Goal: Information Seeking & Learning: Learn about a topic

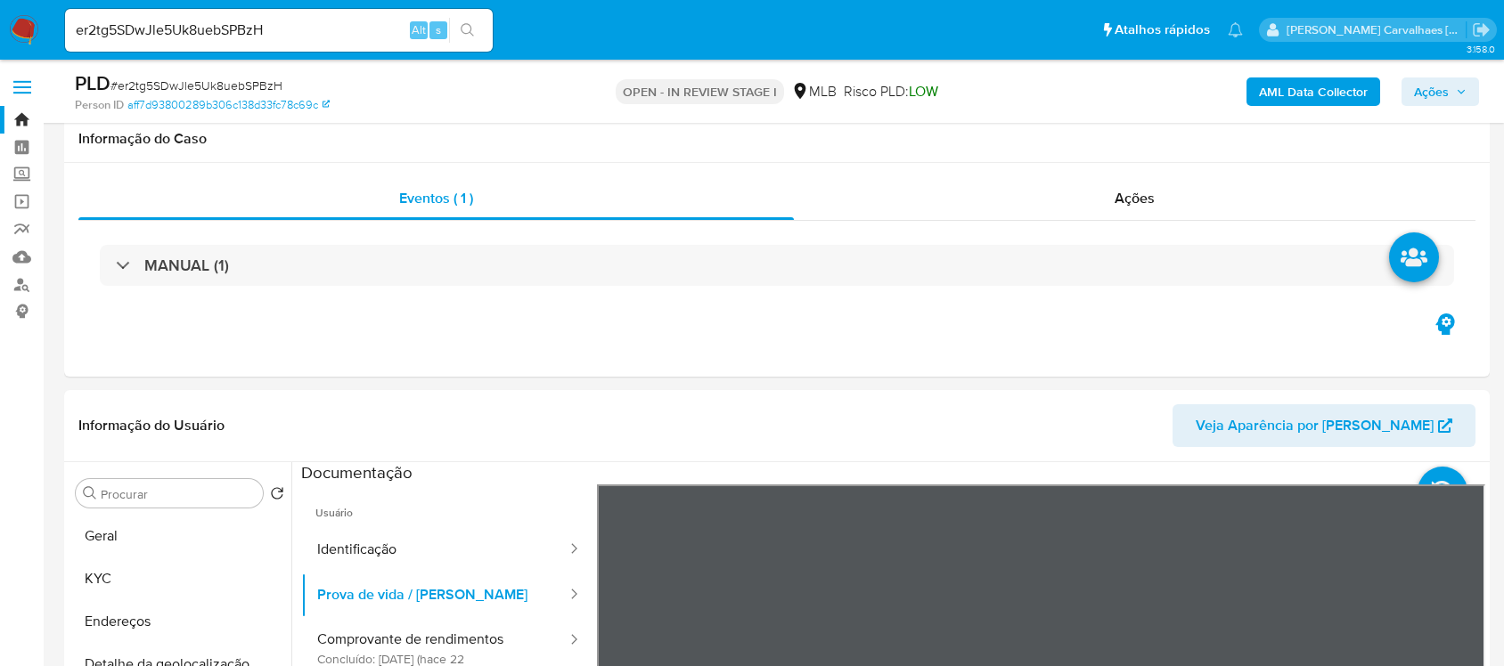
select select "10"
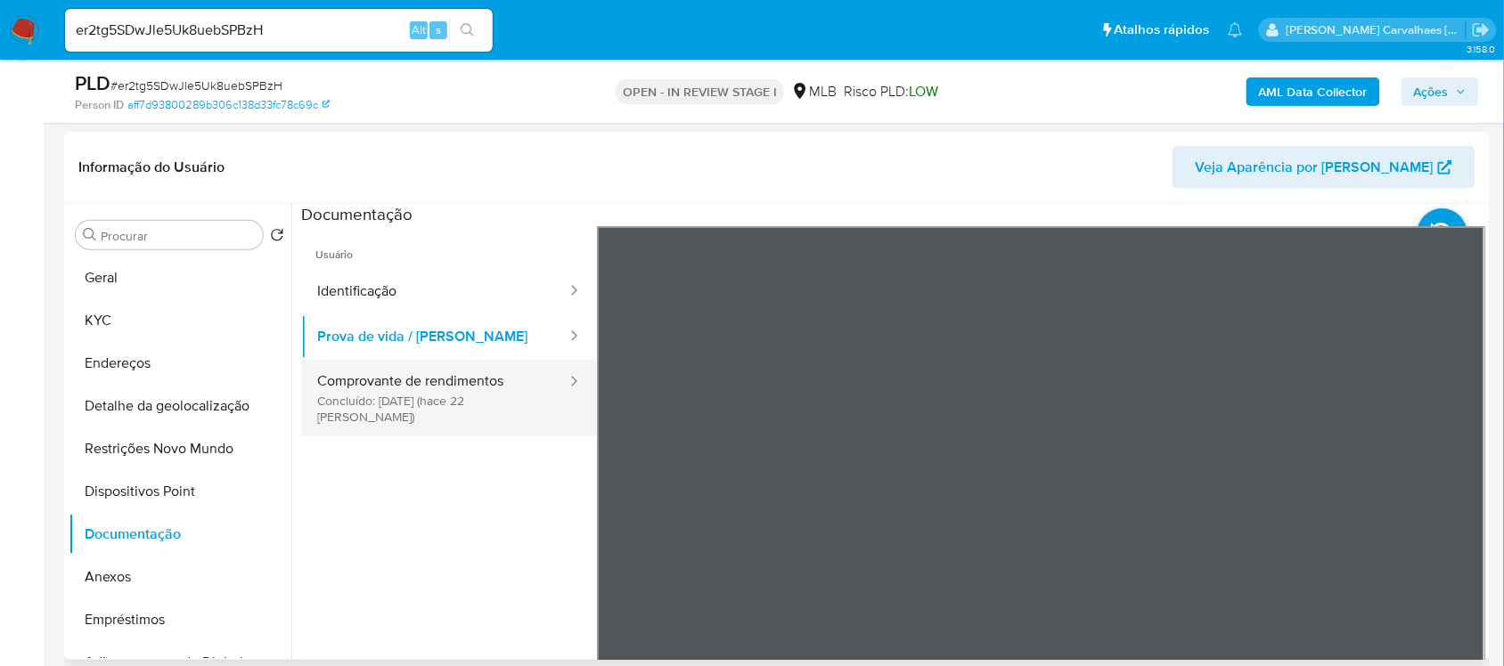
click at [338, 389] on button "Comprovante de rendimentos Concluído: [DATE] (hace 22 [PERSON_NAME])" at bounding box center [434, 398] width 267 height 77
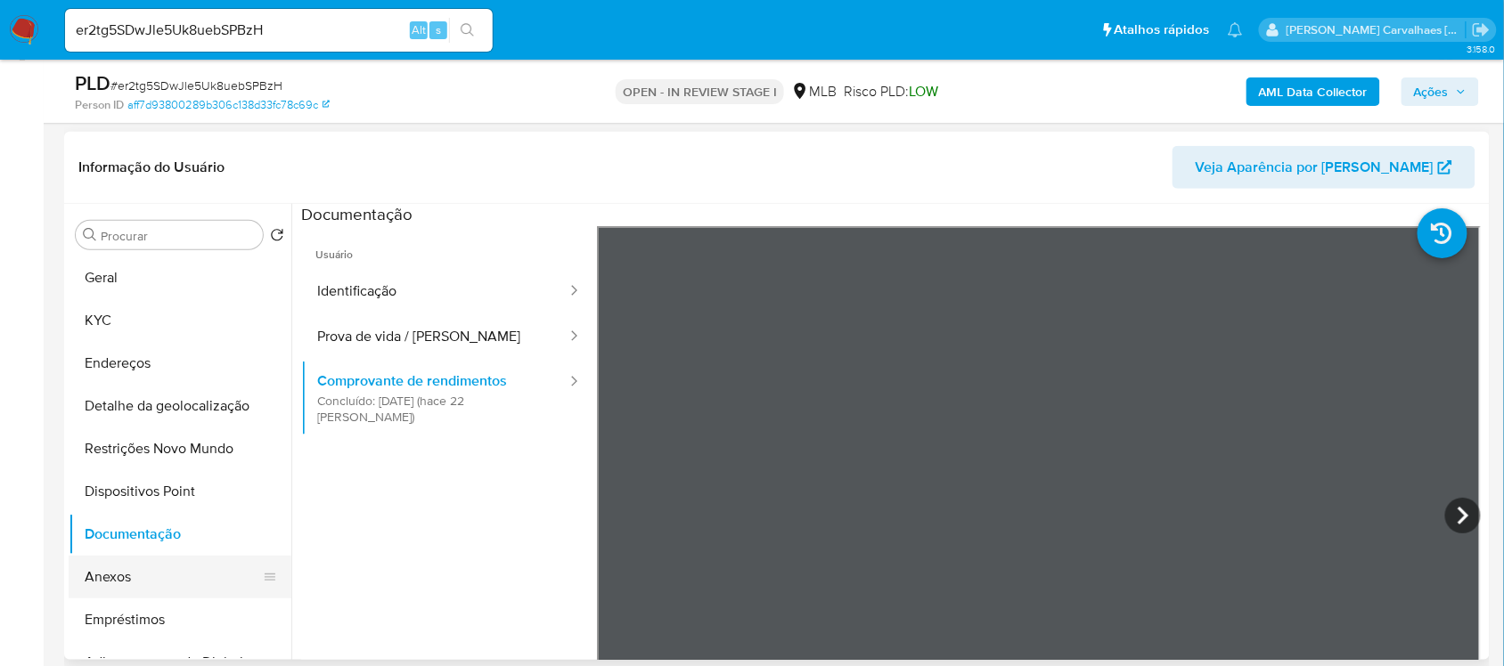
click at [139, 576] on button "Anexos" at bounding box center [173, 577] width 208 height 43
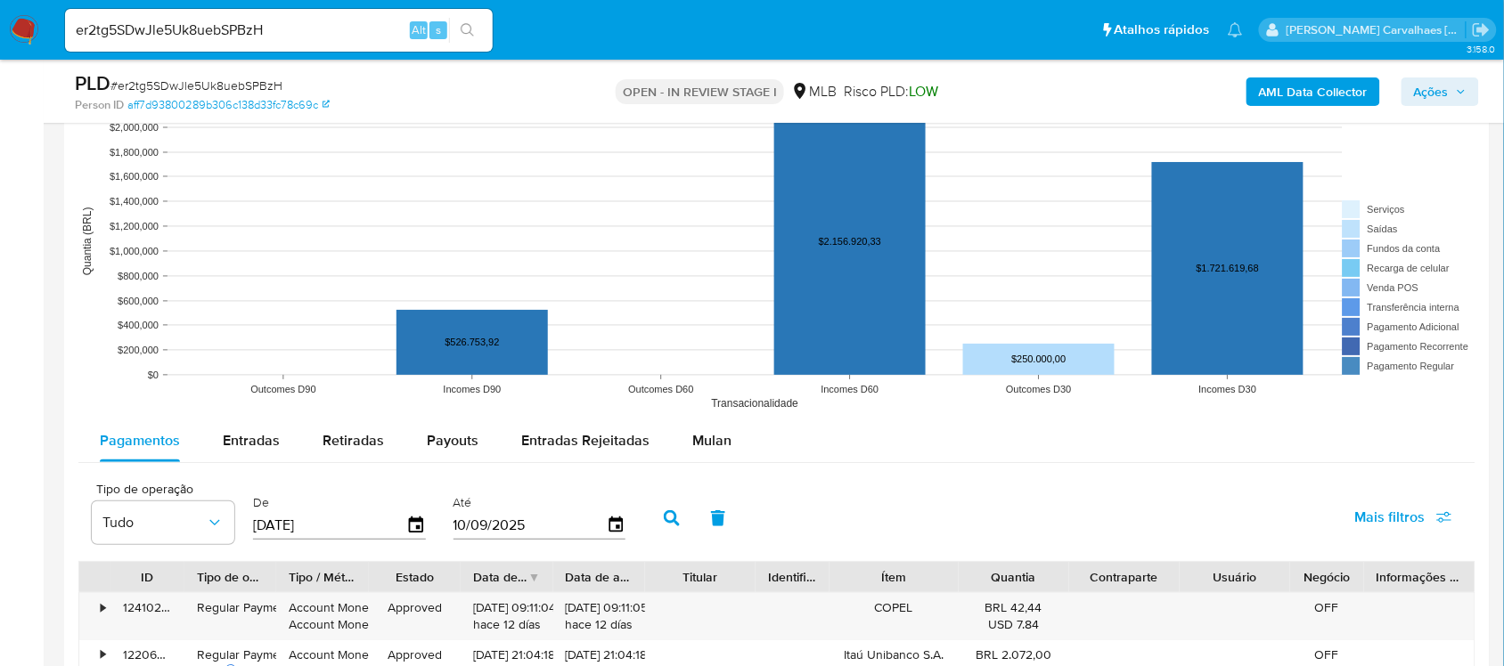
scroll to position [2115, 0]
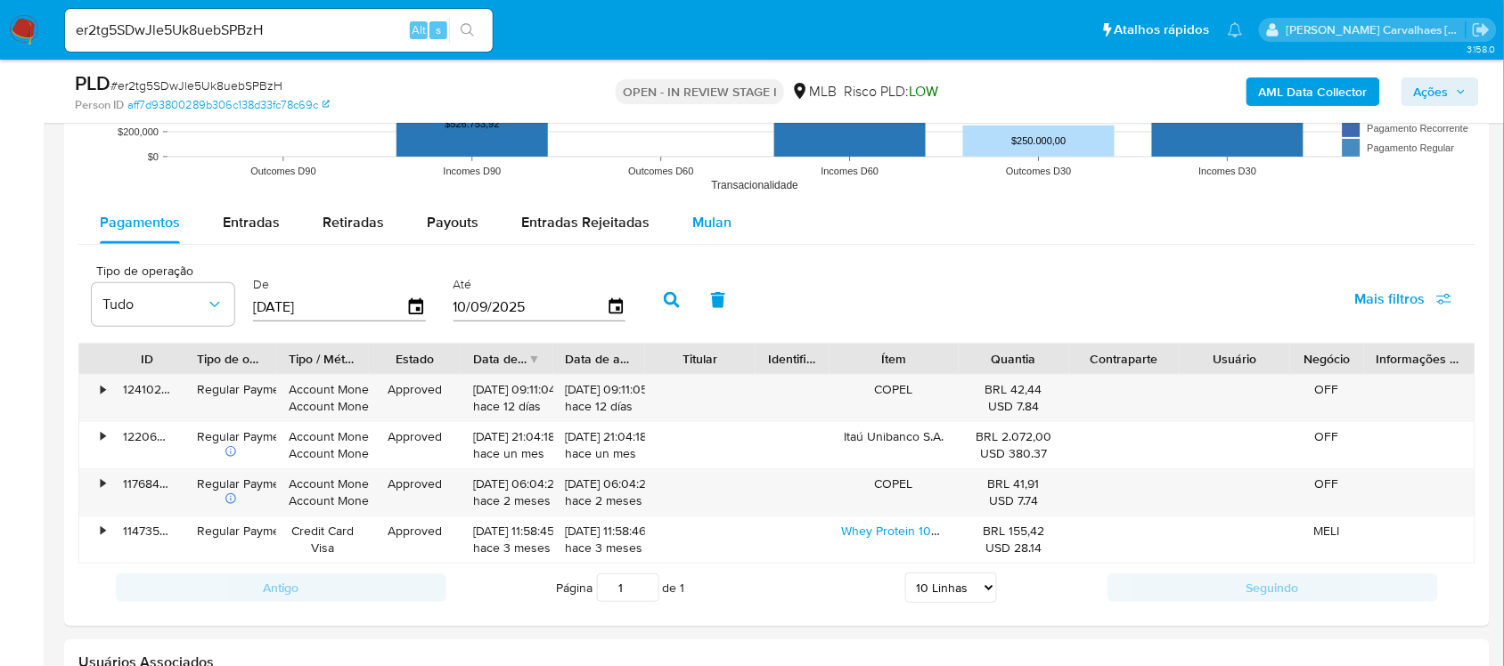
click at [701, 216] on span "Mulan" at bounding box center [711, 222] width 39 height 20
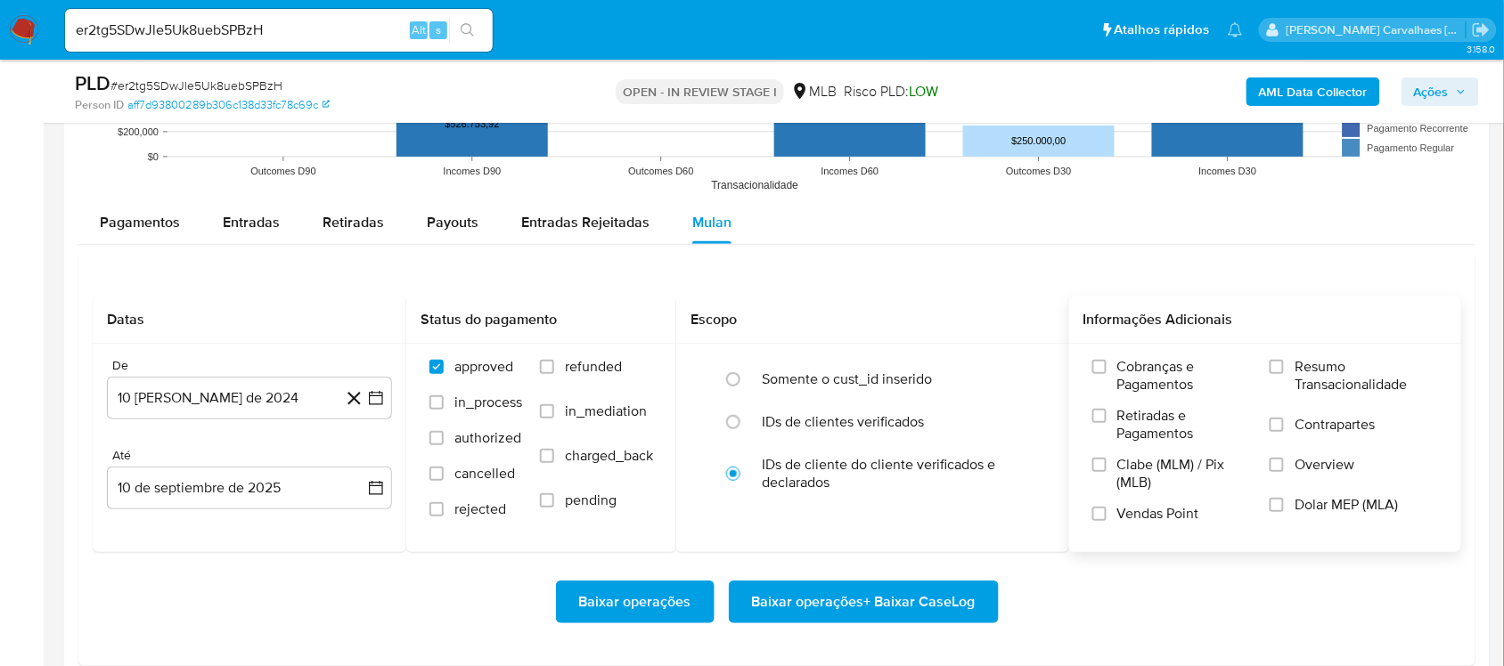
click at [1278, 377] on label "Resumo Transacionalidade" at bounding box center [1353, 387] width 168 height 58
click at [1278, 374] on input "Resumo Transacionalidade" at bounding box center [1276, 367] width 14 height 14
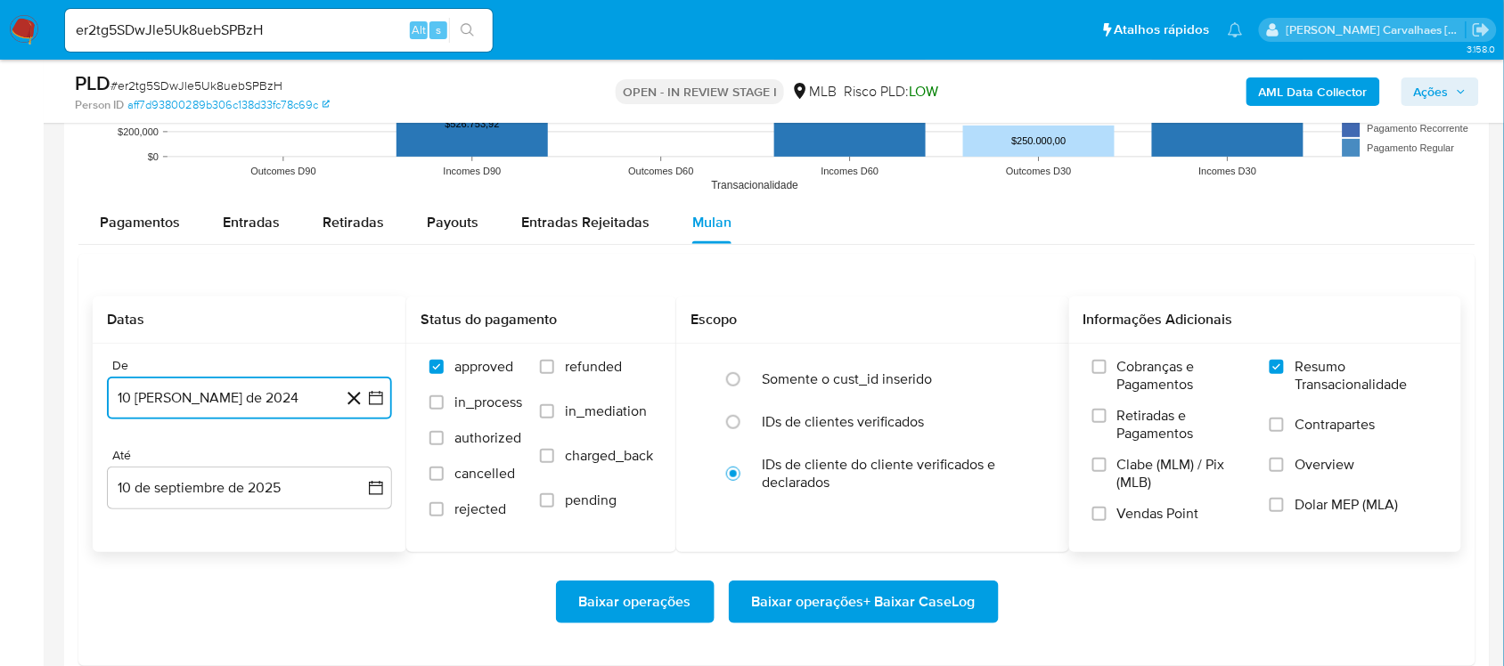
click at [379, 394] on icon "button" at bounding box center [376, 398] width 14 height 14
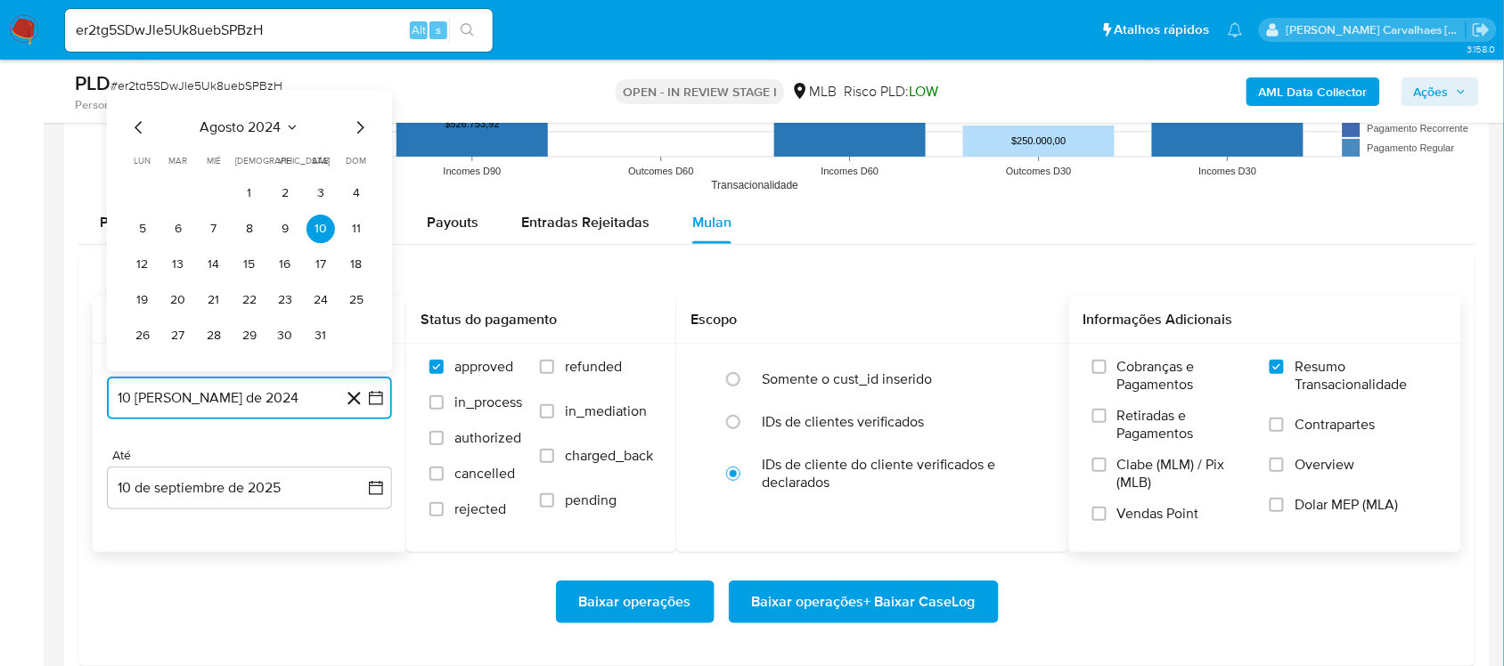
click at [356, 138] on icon "Mes siguiente" at bounding box center [359, 127] width 21 height 21
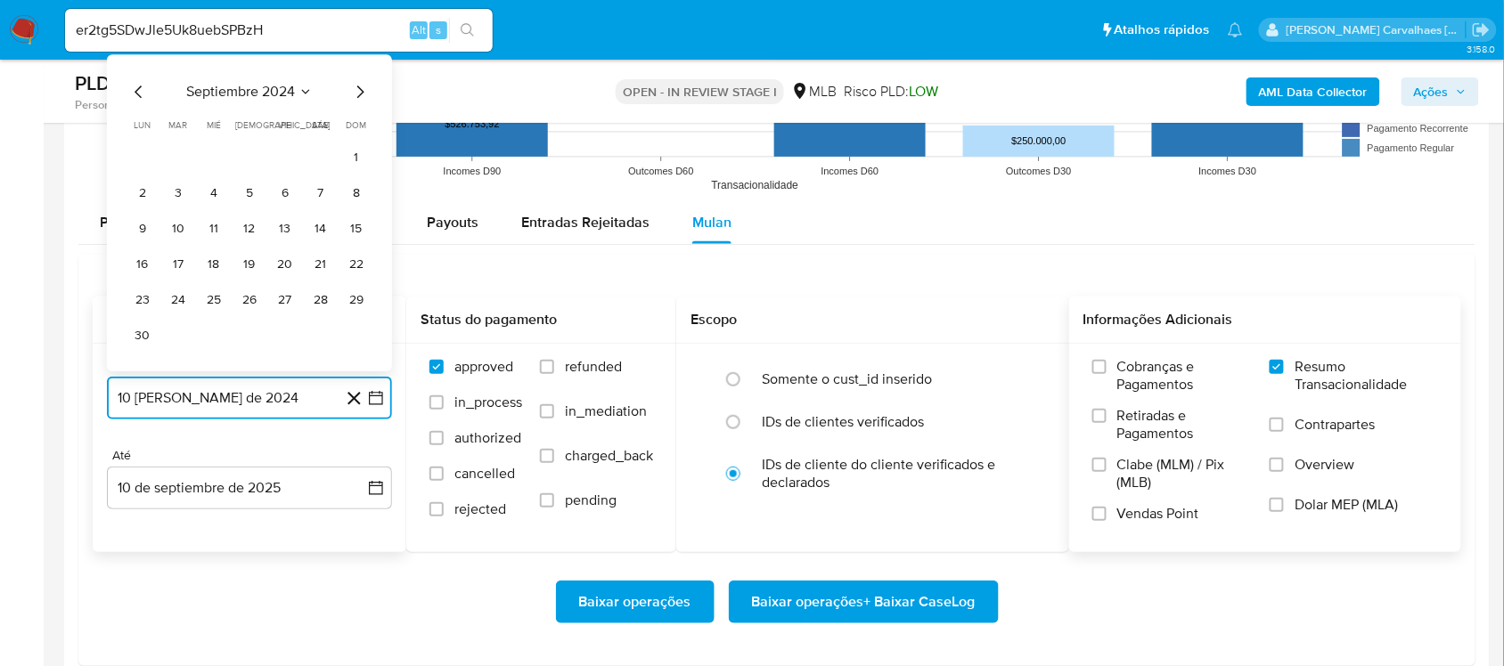
click at [356, 91] on icon "Mes siguiente" at bounding box center [359, 91] width 21 height 21
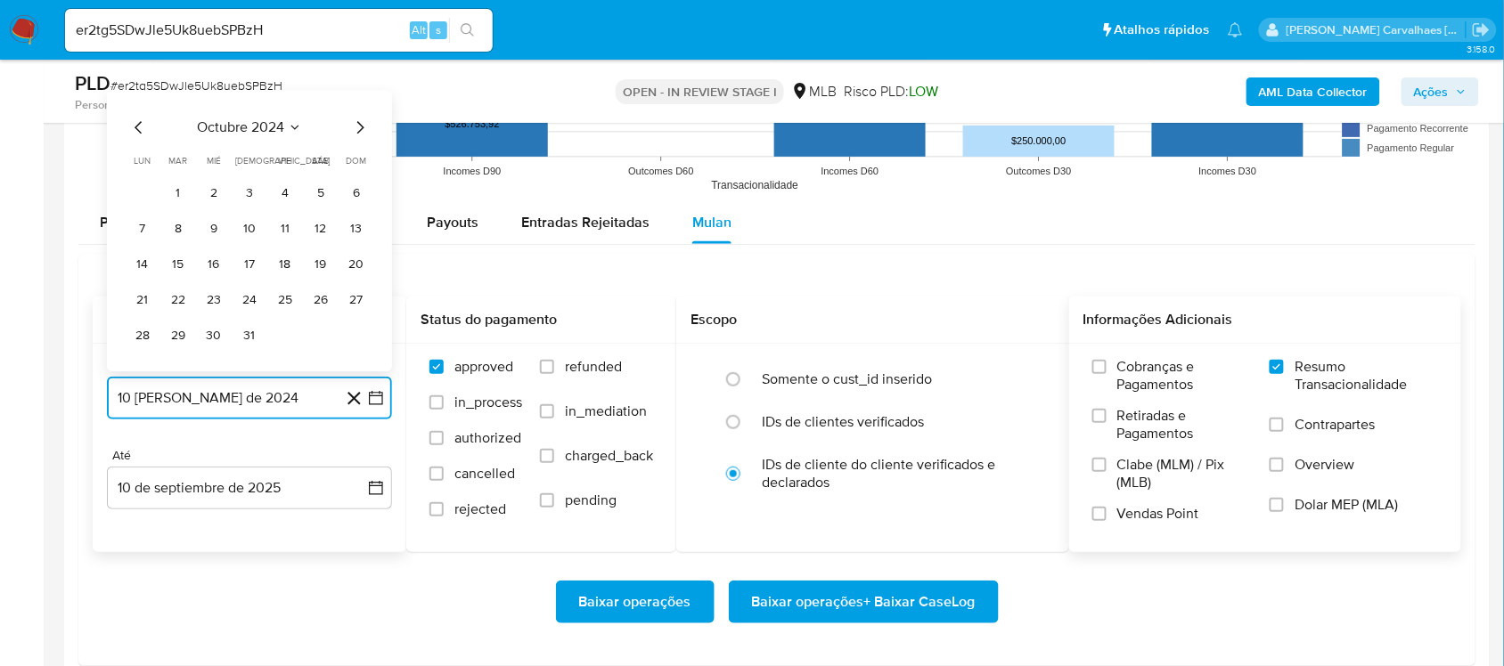
click at [356, 127] on icon "Mes siguiente" at bounding box center [359, 127] width 21 height 21
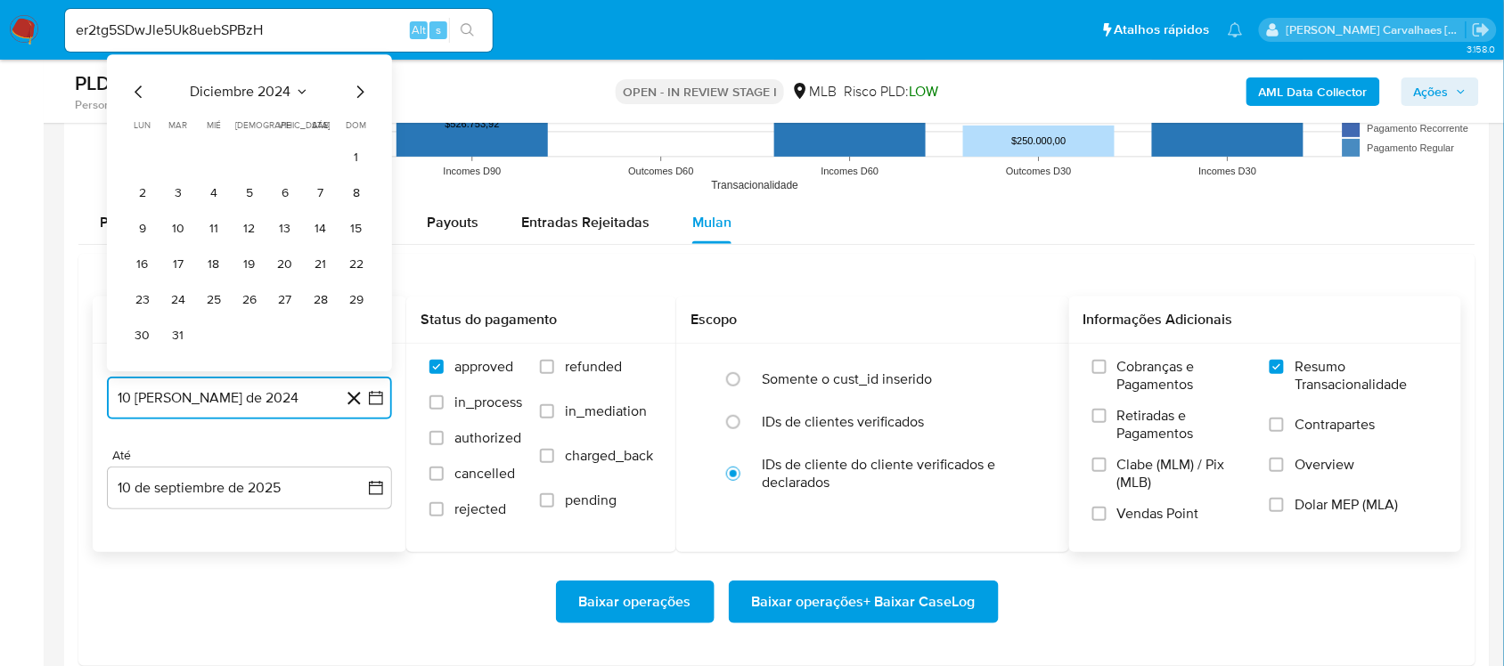
click at [356, 99] on icon "Mes siguiente" at bounding box center [359, 91] width 21 height 21
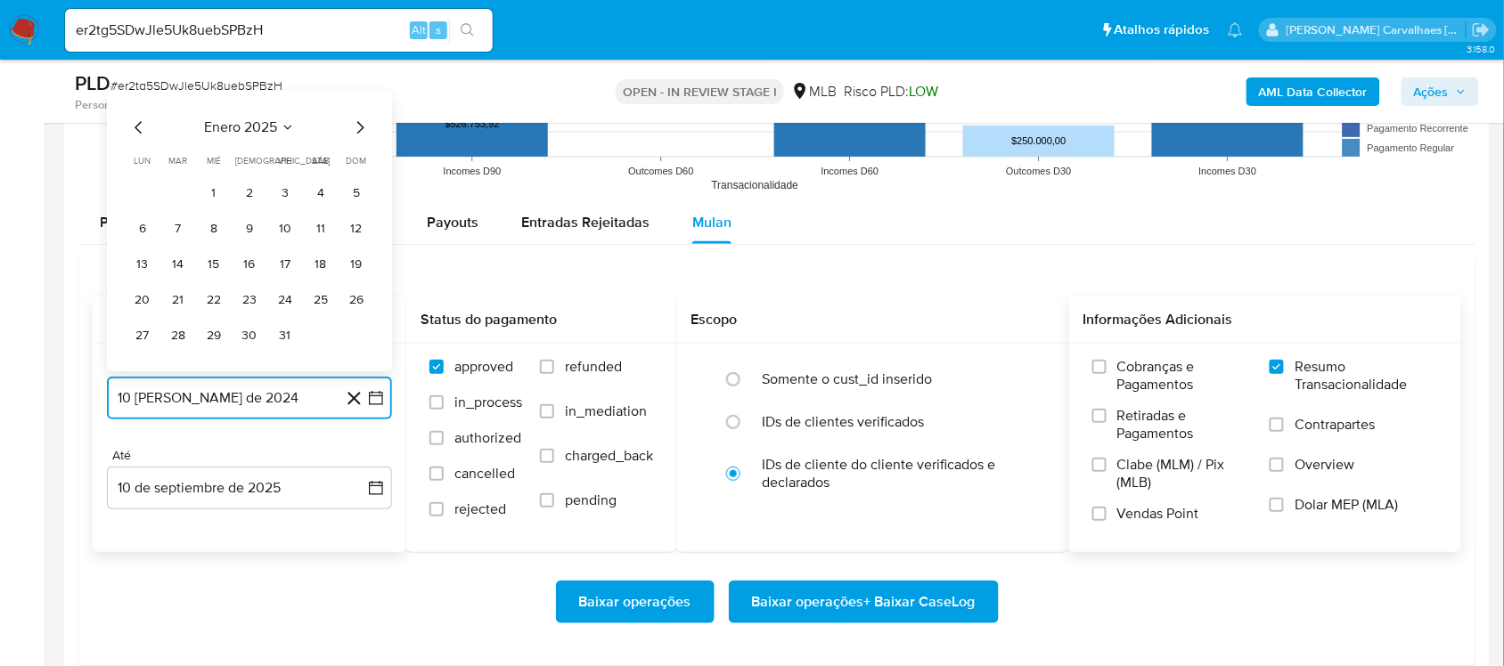
click at [355, 131] on icon "Mes siguiente" at bounding box center [359, 127] width 21 height 21
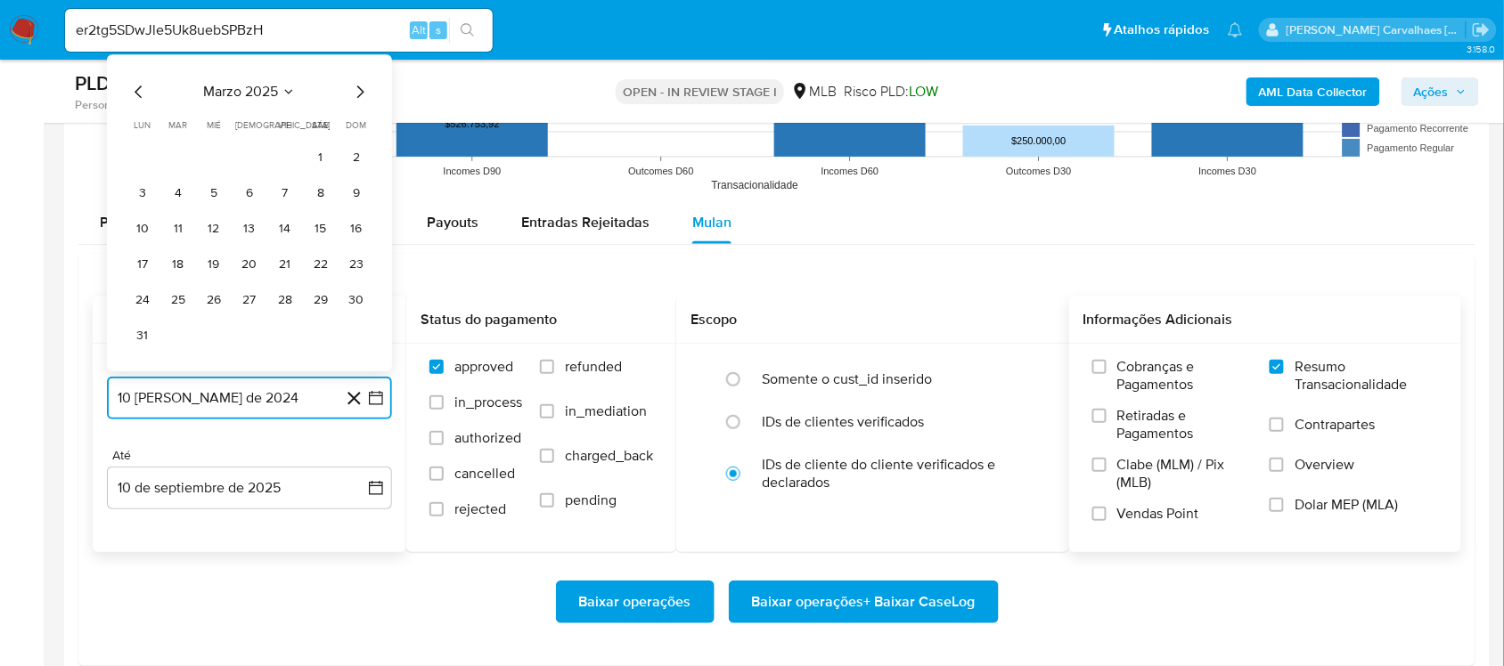
click at [362, 90] on icon "Mes siguiente" at bounding box center [359, 91] width 21 height 21
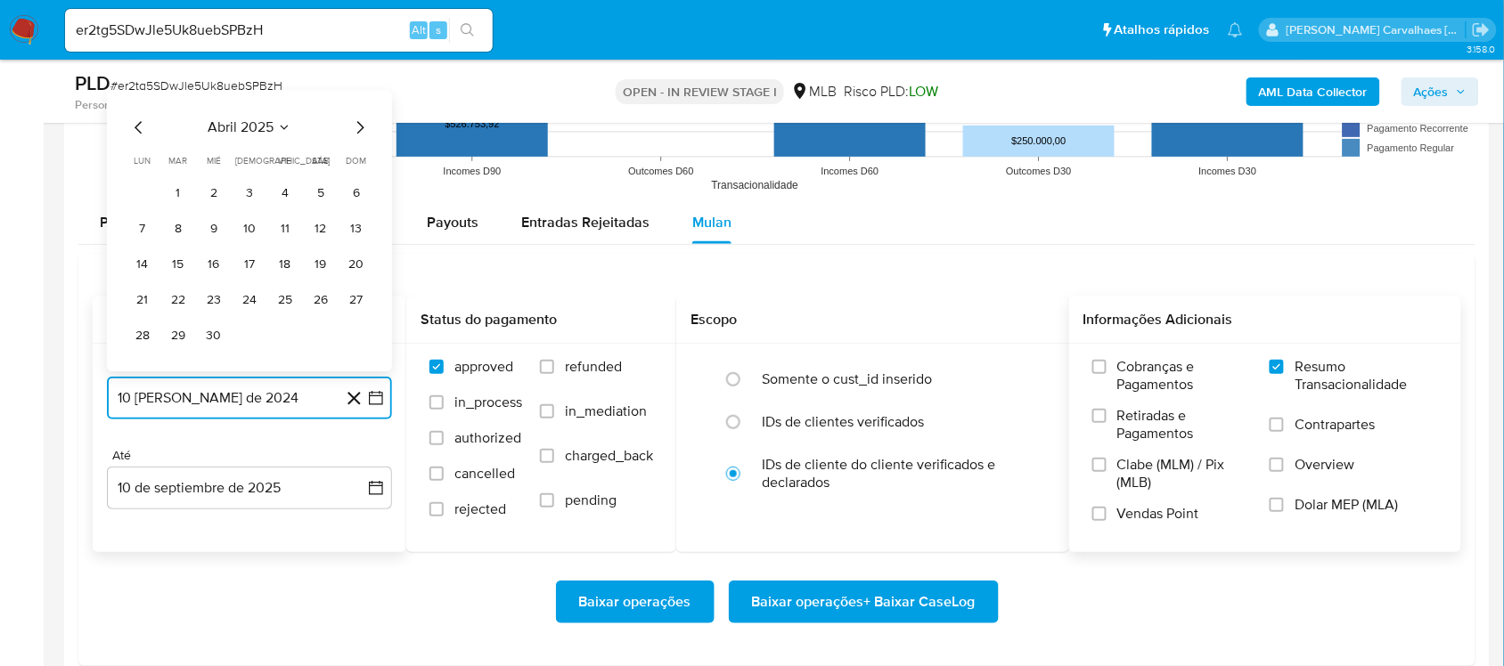
click at [357, 125] on icon "Mes siguiente" at bounding box center [360, 127] width 7 height 12
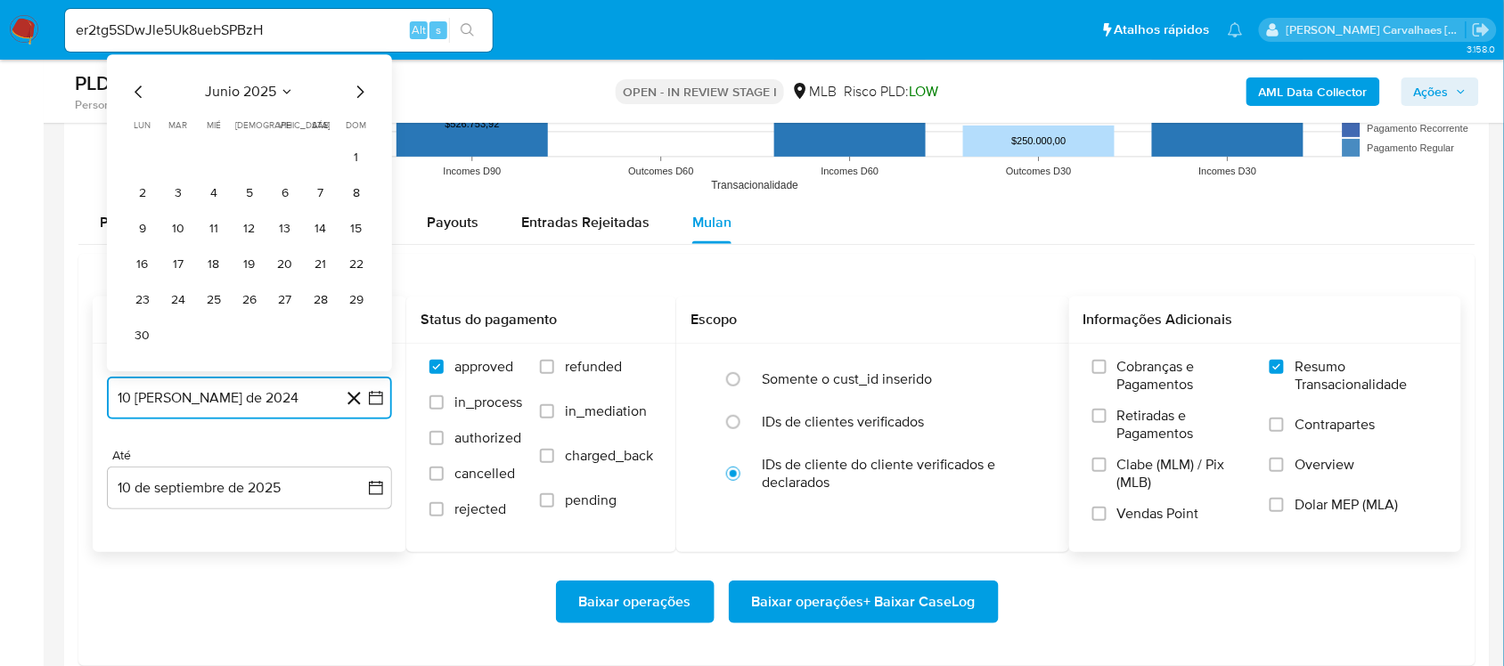
click at [357, 91] on icon "Mes siguiente" at bounding box center [359, 91] width 21 height 21
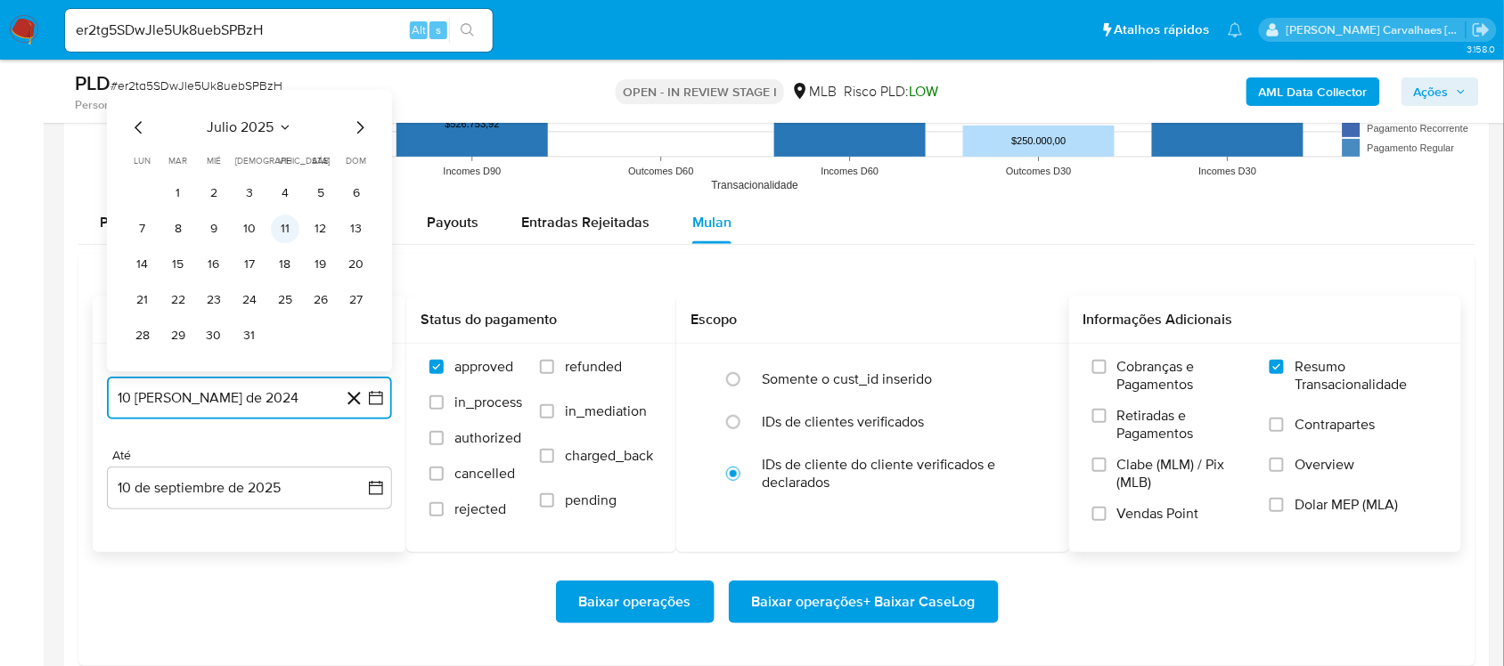
click at [279, 234] on button "11" at bounding box center [285, 229] width 29 height 29
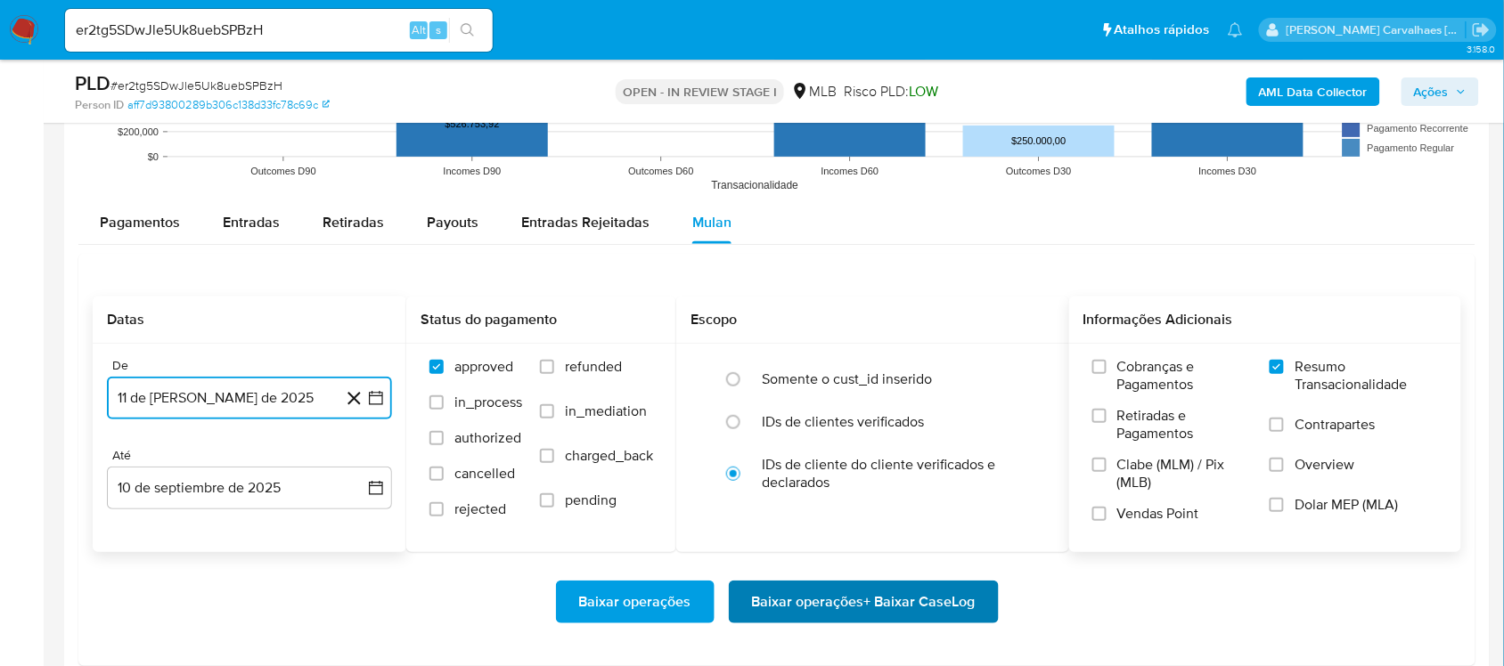
click at [827, 593] on span "Baixar operações + Baixar CaseLog" at bounding box center [864, 602] width 224 height 39
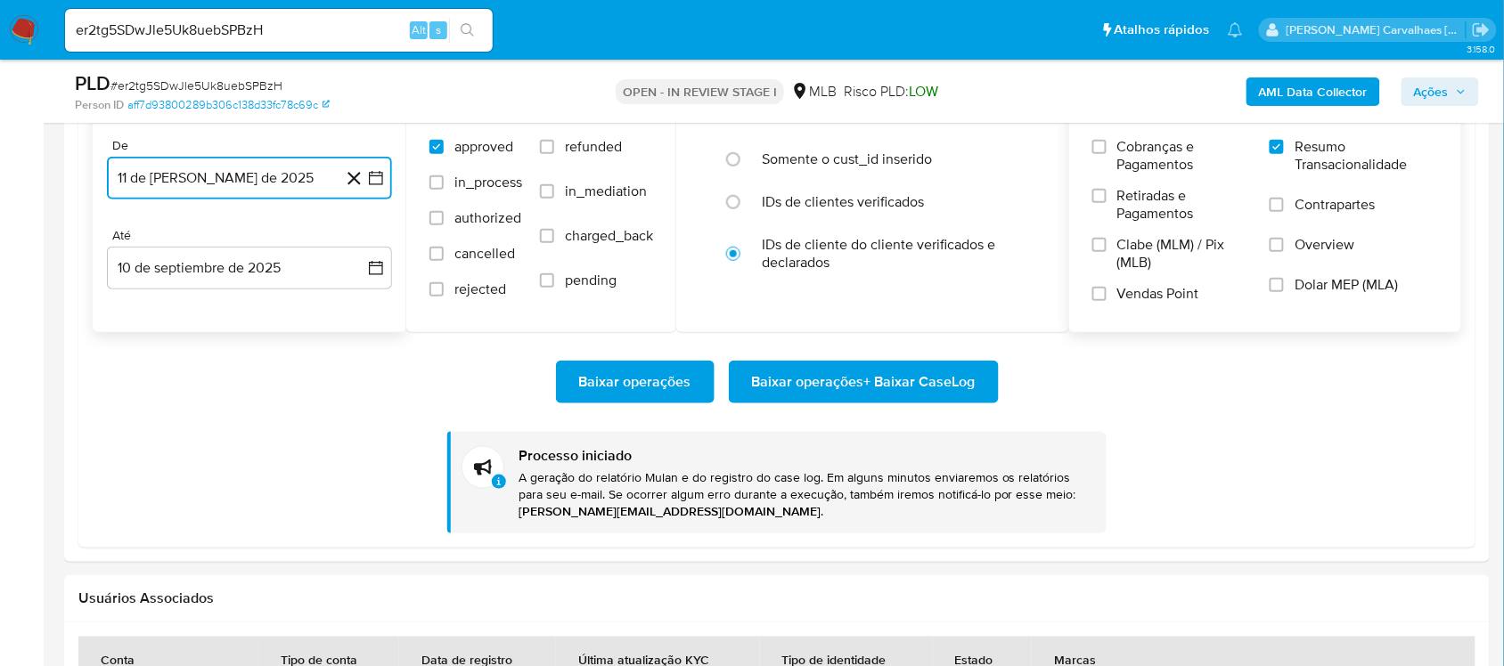
scroll to position [2338, 0]
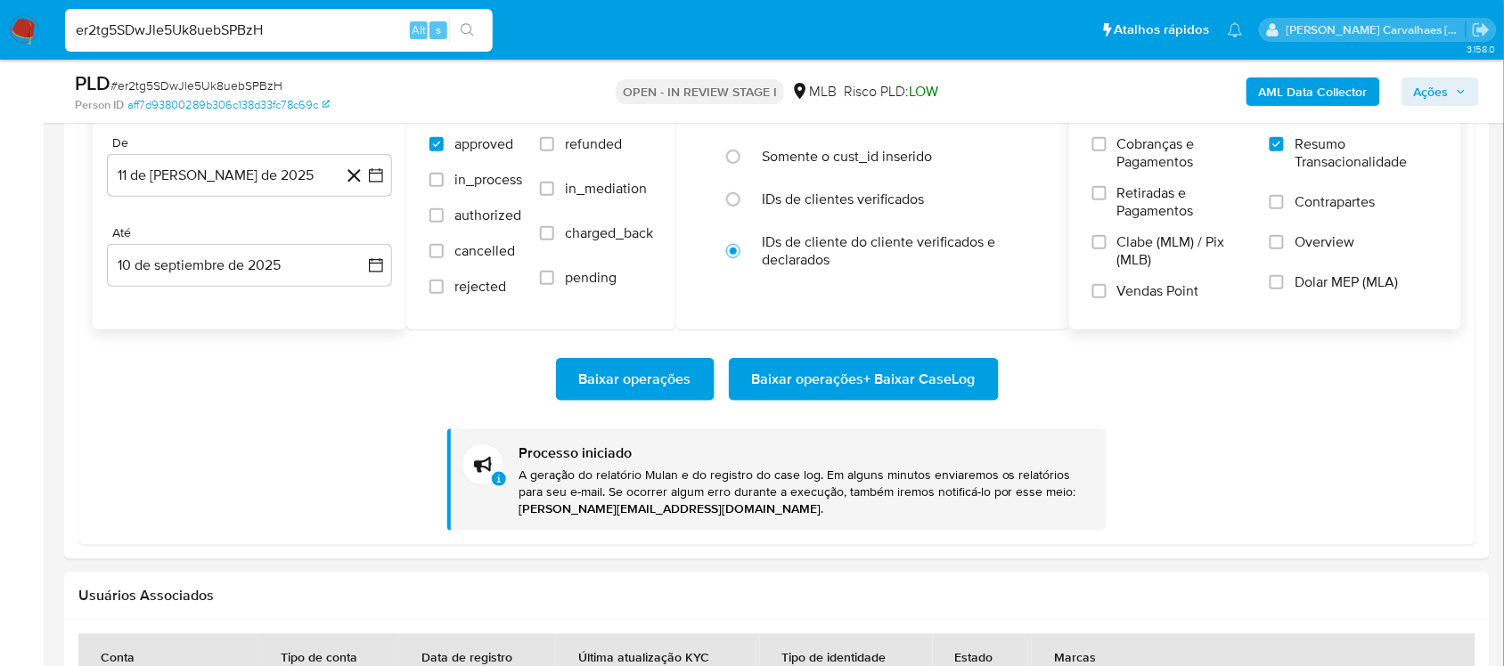
drag, startPoint x: 279, startPoint y: 28, endPoint x: 65, endPoint y: 29, distance: 213.8
click at [65, 29] on input "er2tg5SDwJle5Uk8uebSPBzH" at bounding box center [279, 30] width 428 height 23
paste input "Er7aFWCe000hirG9F4NfoOZ"
type input "eEr7aFWCe000hirG9F4NfoOZ"
click at [469, 28] on icon "search-icon" at bounding box center [468, 30] width 14 height 14
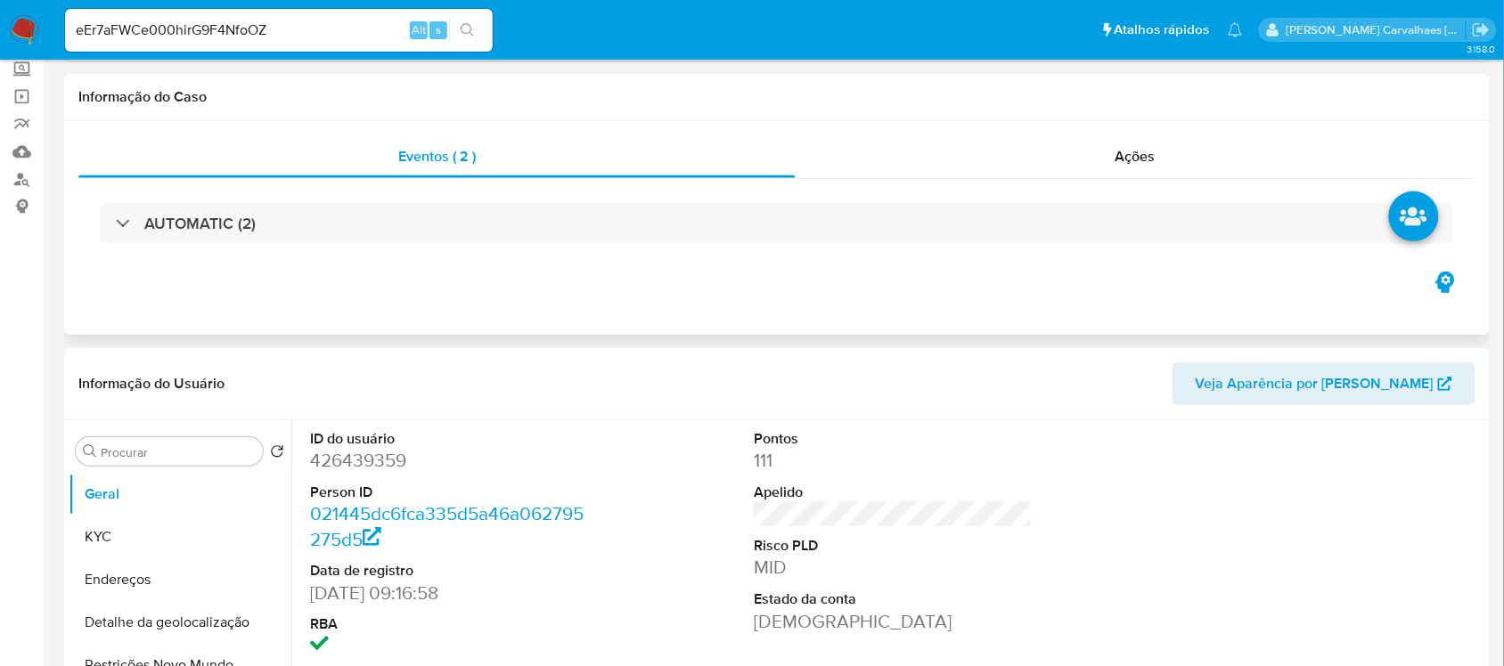
select select "10"
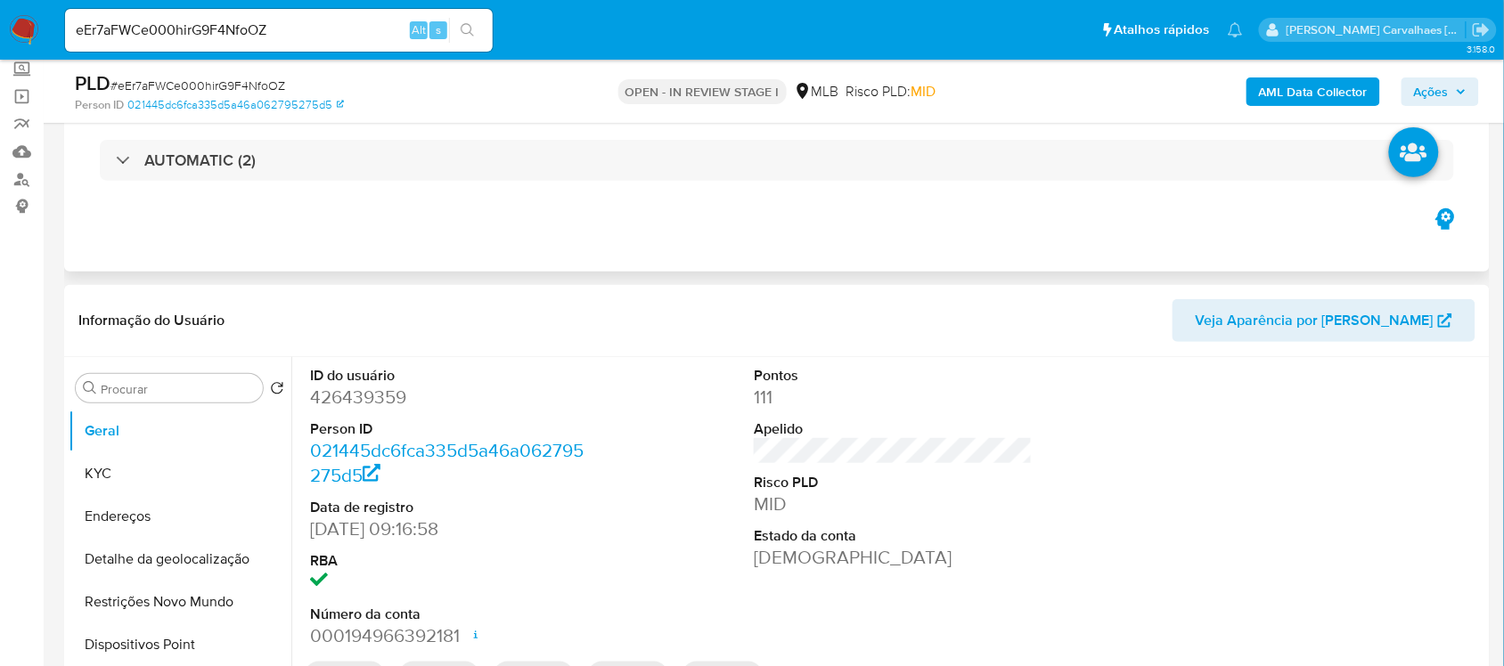
scroll to position [223, 0]
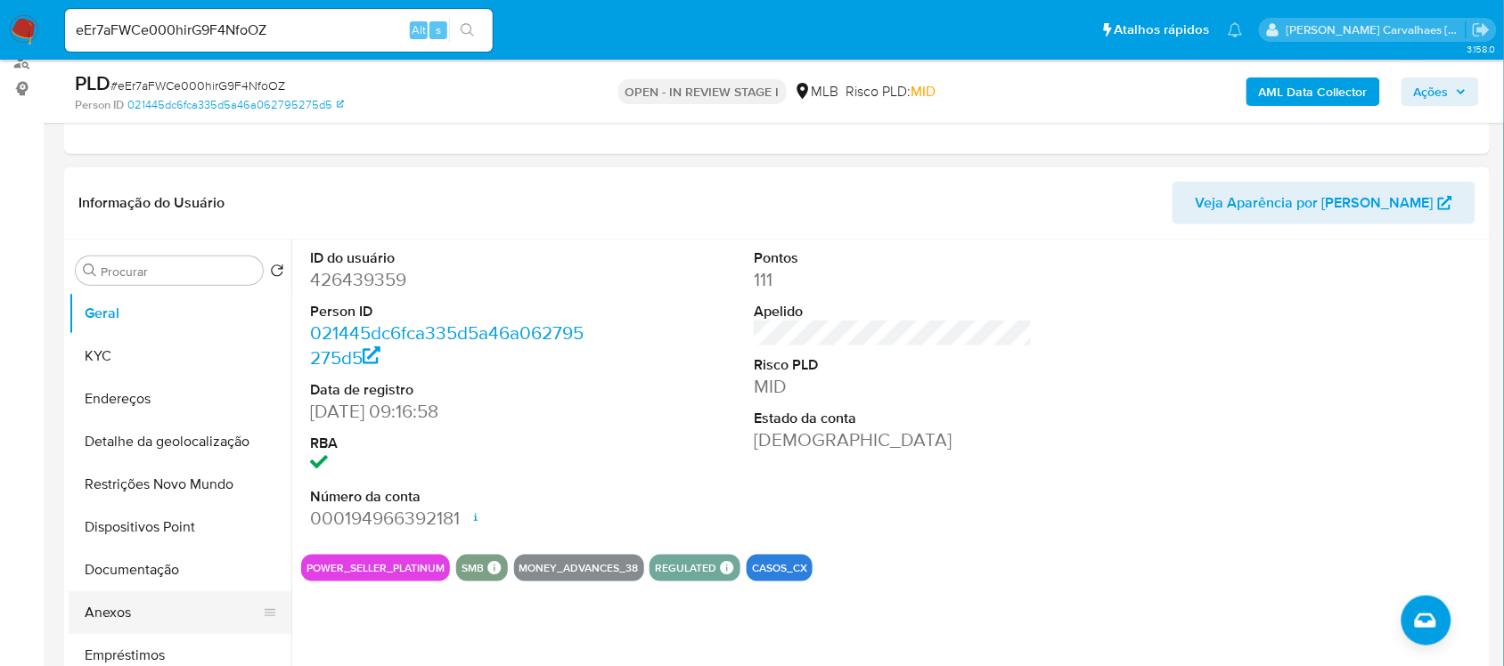
click at [170, 607] on button "Anexos" at bounding box center [173, 612] width 208 height 43
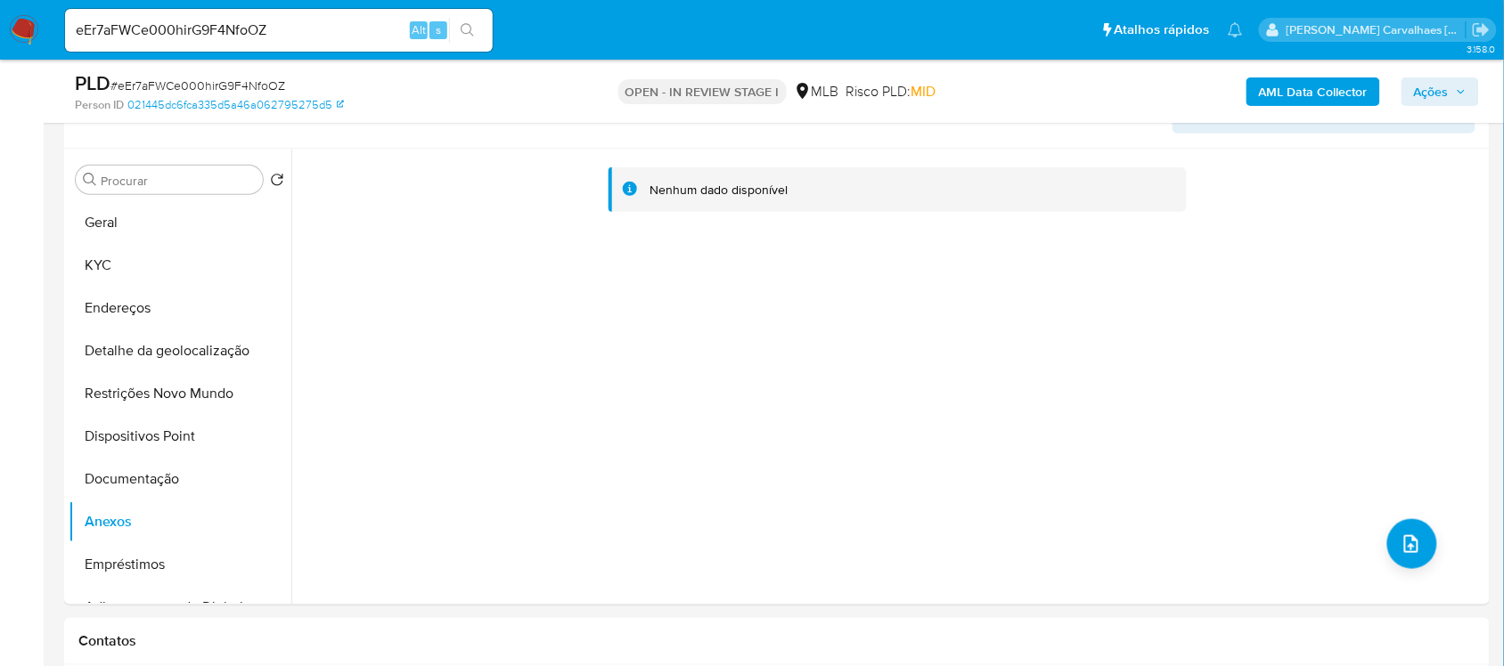
scroll to position [334, 0]
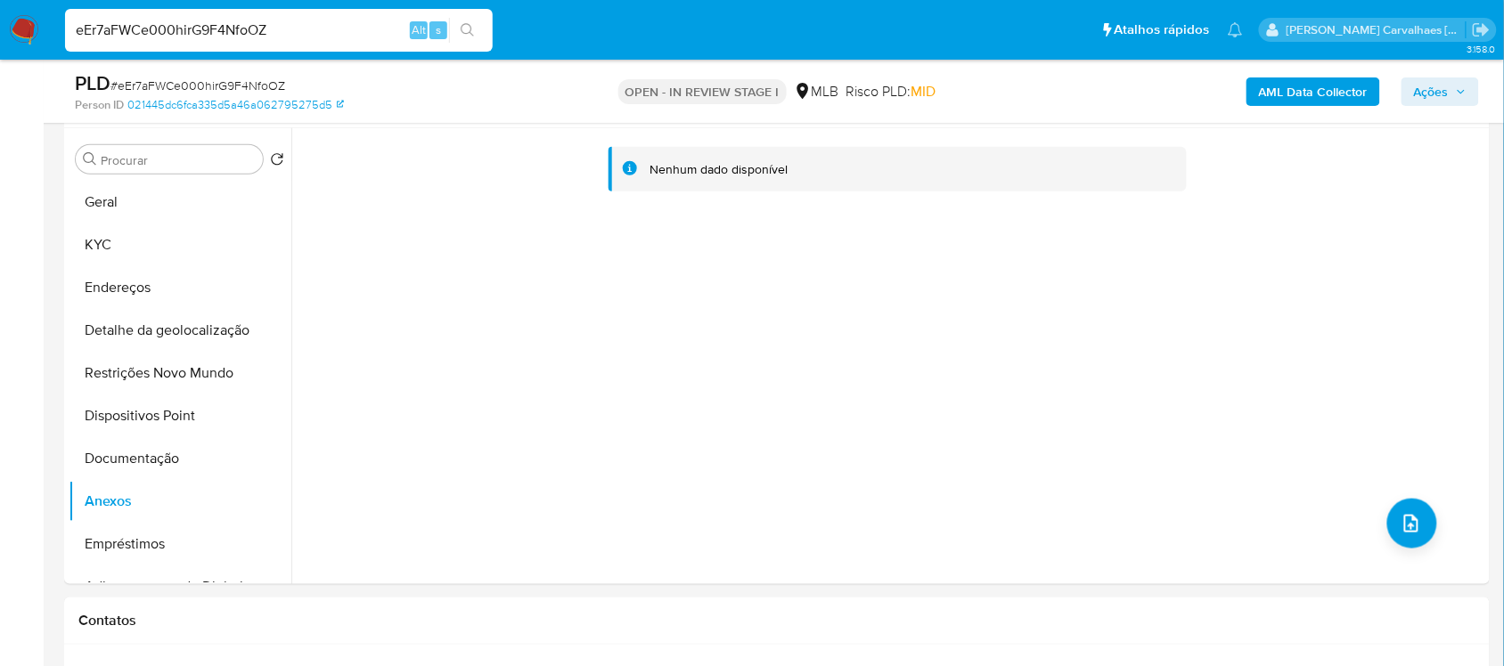
drag, startPoint x: 291, startPoint y: 29, endPoint x: 46, endPoint y: 24, distance: 245.0
click at [49, 27] on nav "Pausado Ver notificaciones eEr7aFWCe000hirG9F4NfoOZ Alt s Atalhos rápidos Presi…" at bounding box center [752, 30] width 1504 height 60
paste input "0kjlwa0sQHa6LkIgexG1j3hy"
type input "0kjlwa0sQHa6LkIgexG1j3hy"
click at [484, 25] on button "search-icon" at bounding box center [467, 30] width 37 height 25
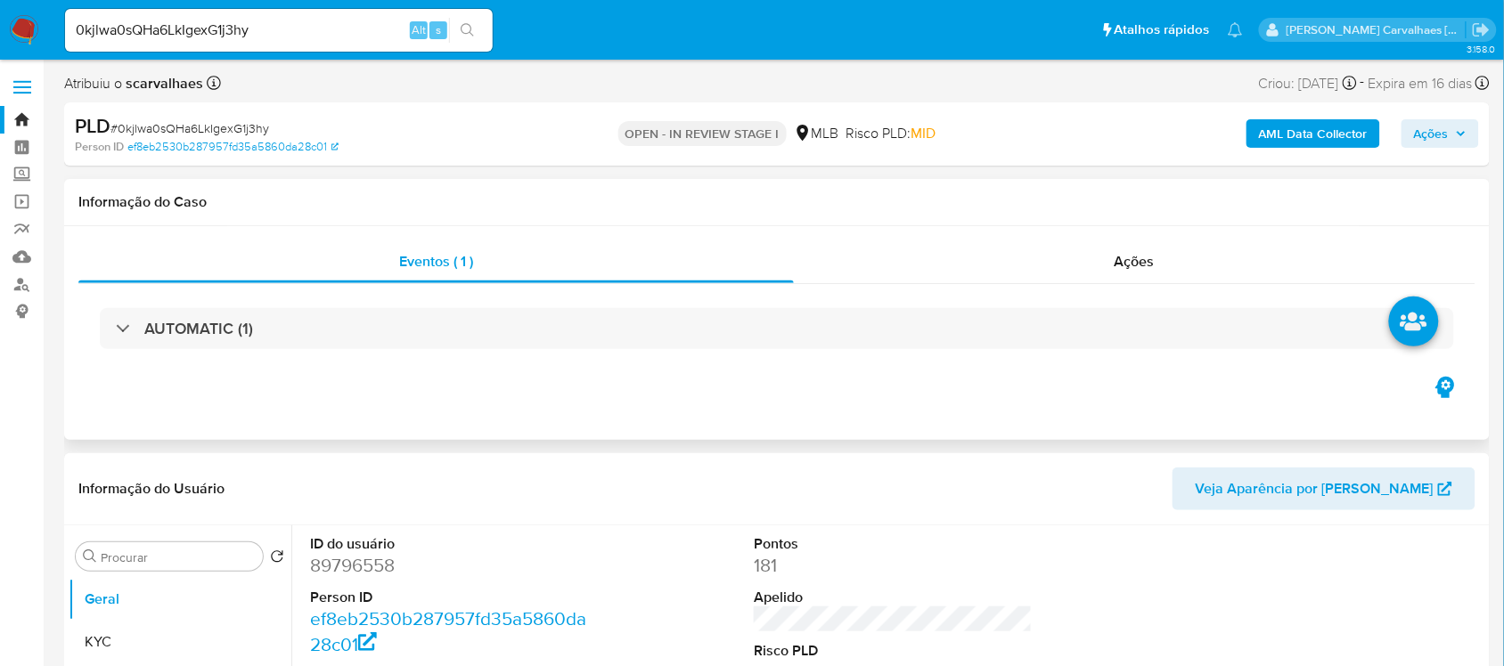
select select "10"
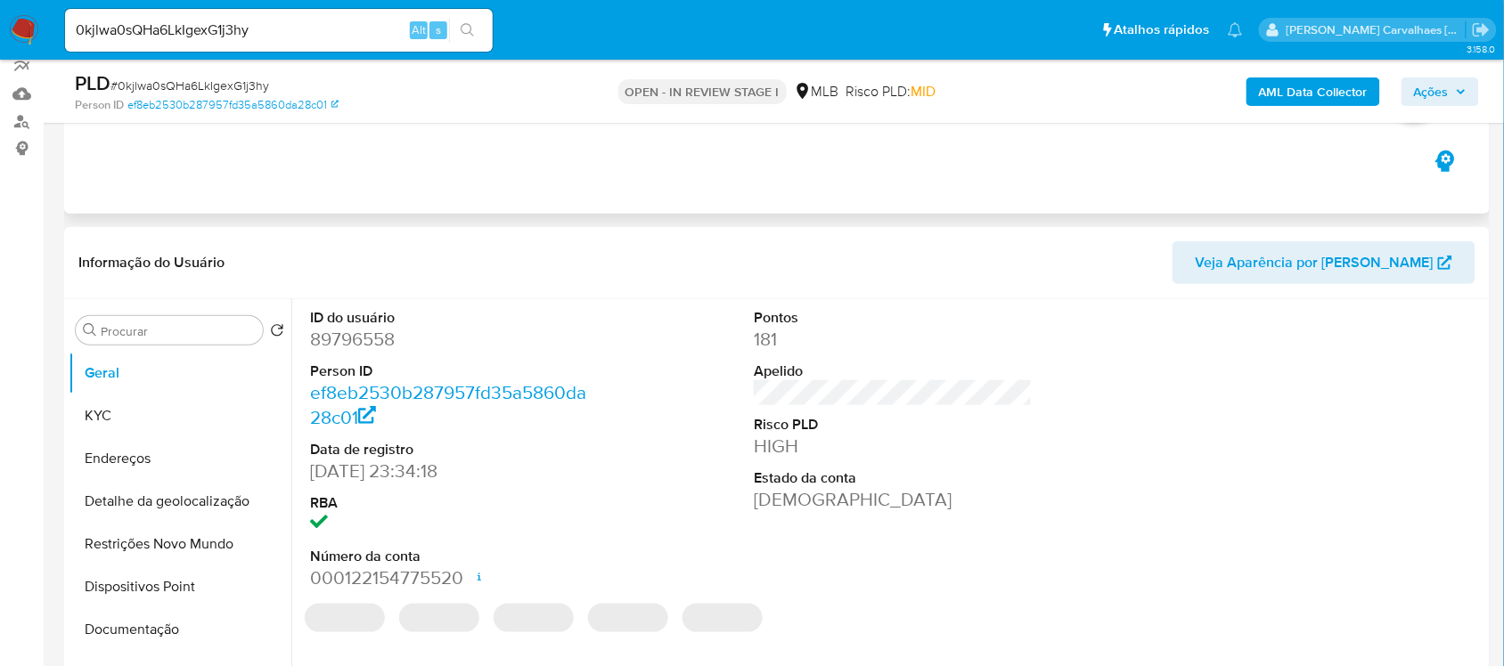
scroll to position [334, 0]
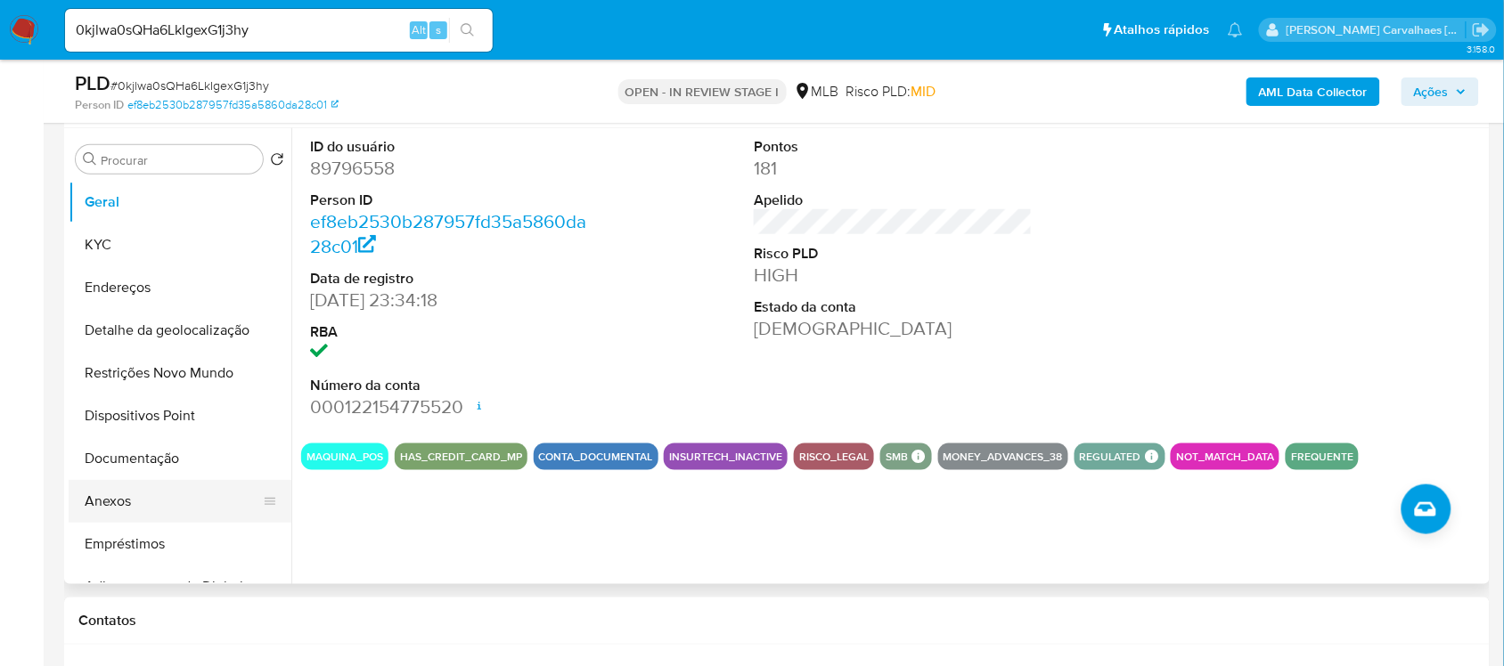
click at [167, 513] on button "Anexos" at bounding box center [173, 501] width 208 height 43
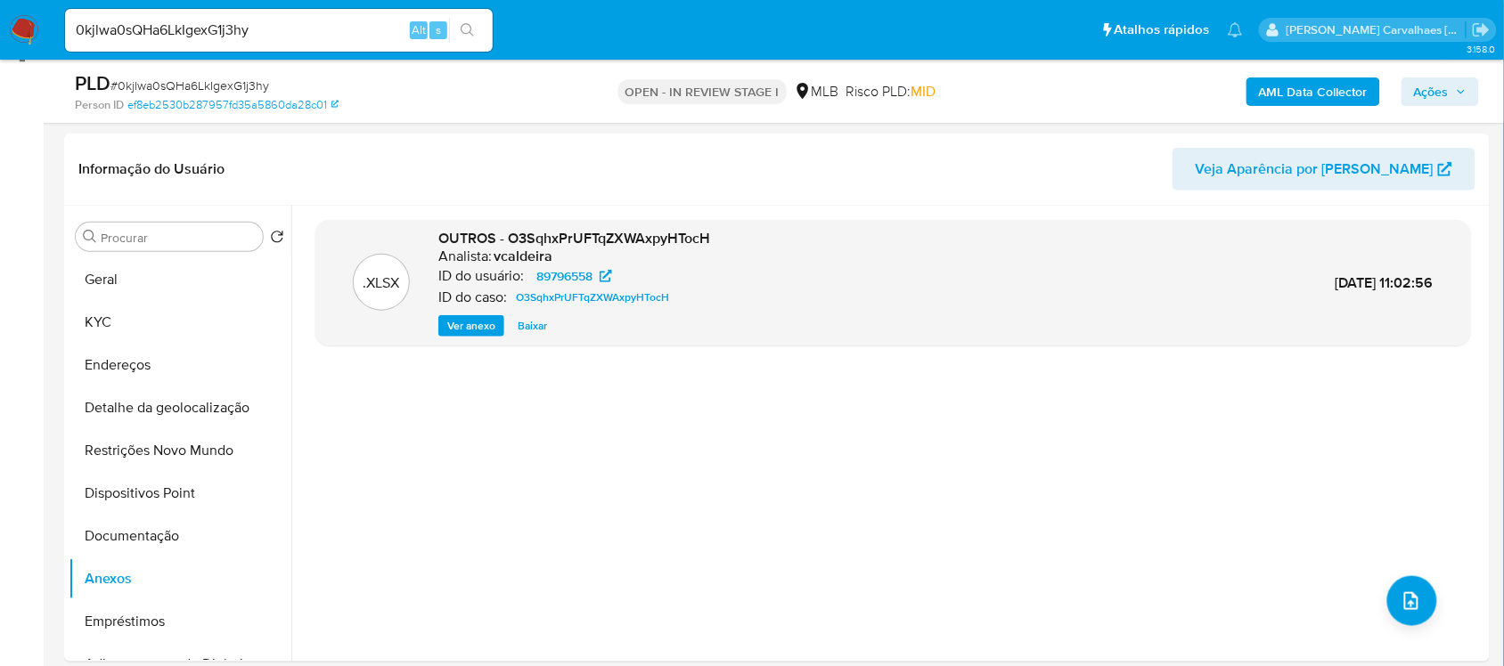
scroll to position [111, 0]
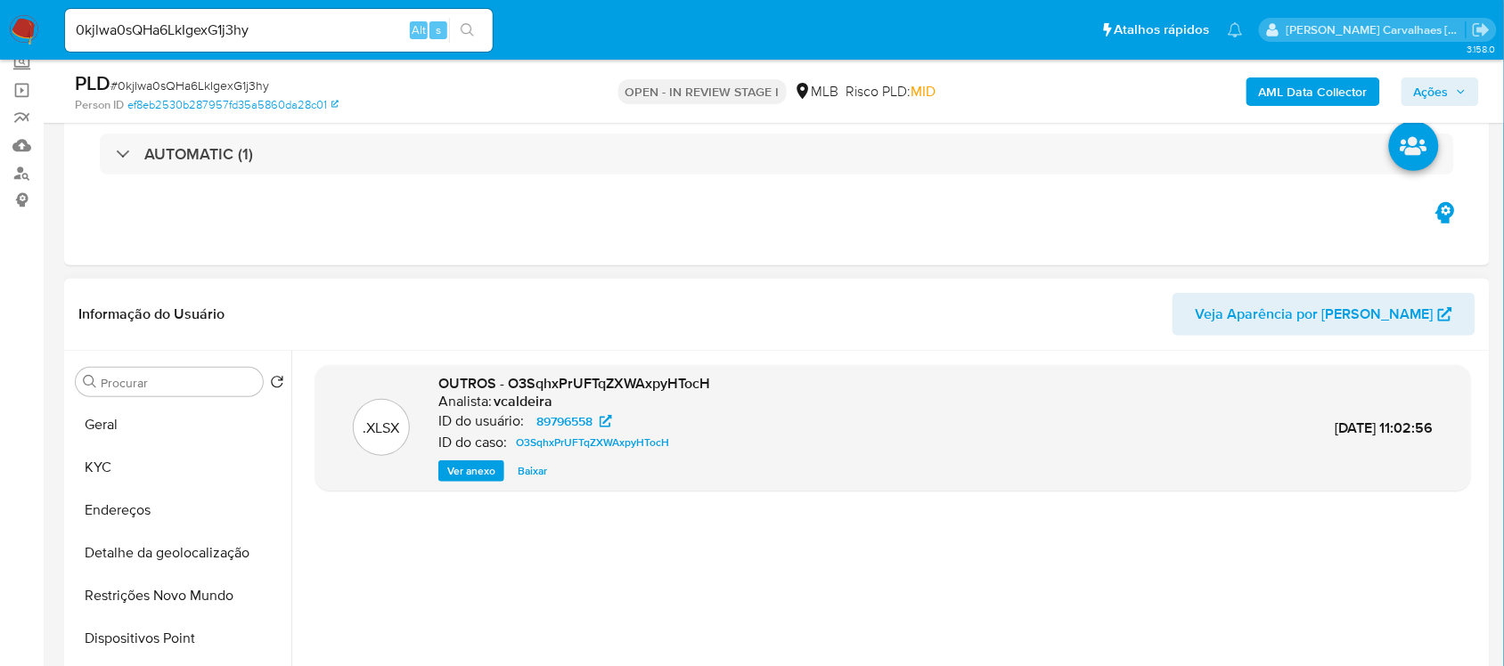
click at [482, 469] on span "Ver anexo" at bounding box center [471, 471] width 48 height 18
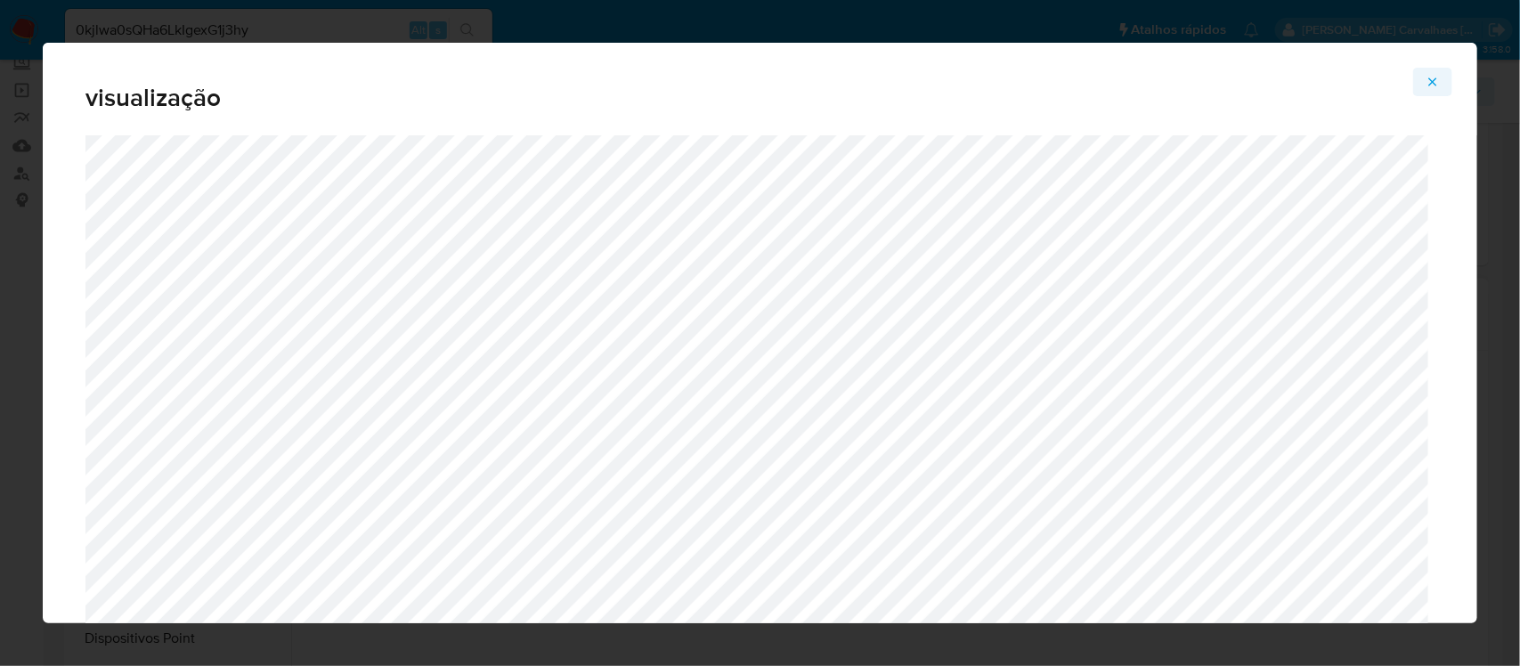
click at [1431, 77] on icon "Attachment preview" at bounding box center [1433, 82] width 14 height 14
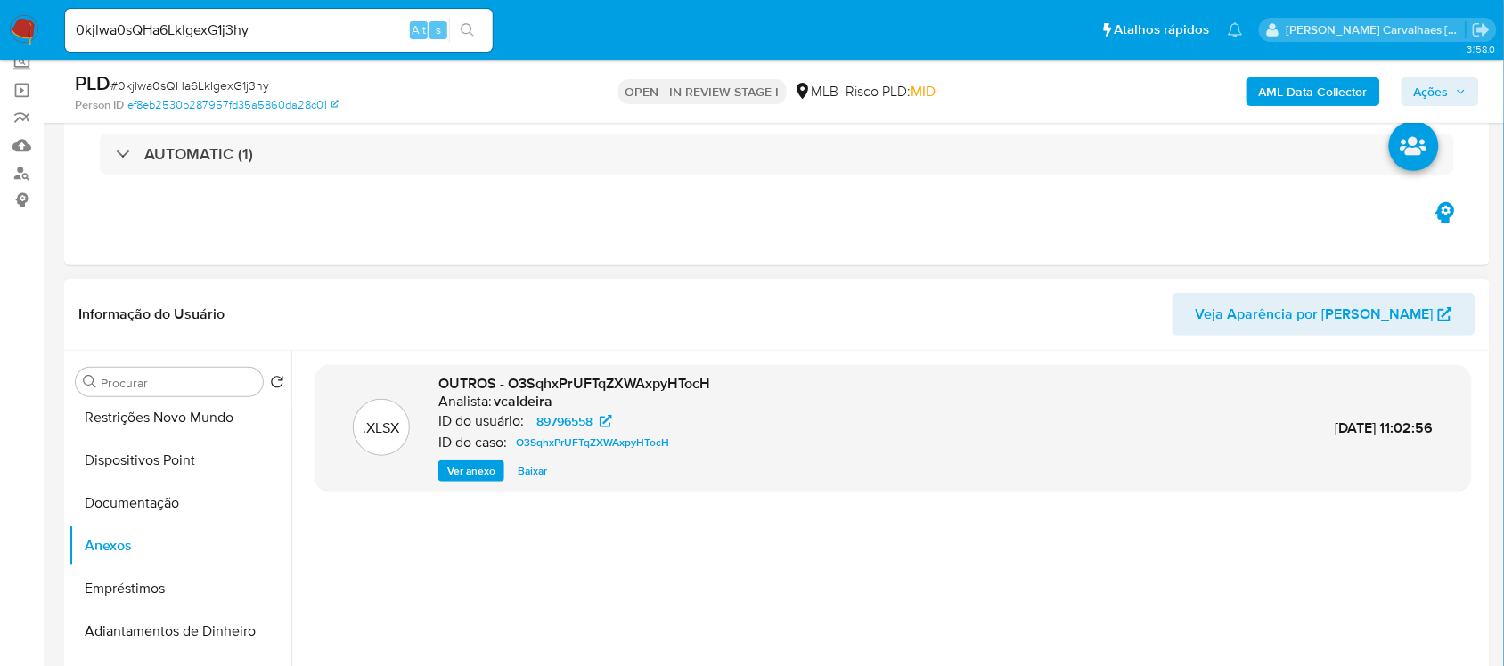
scroll to position [223, 0]
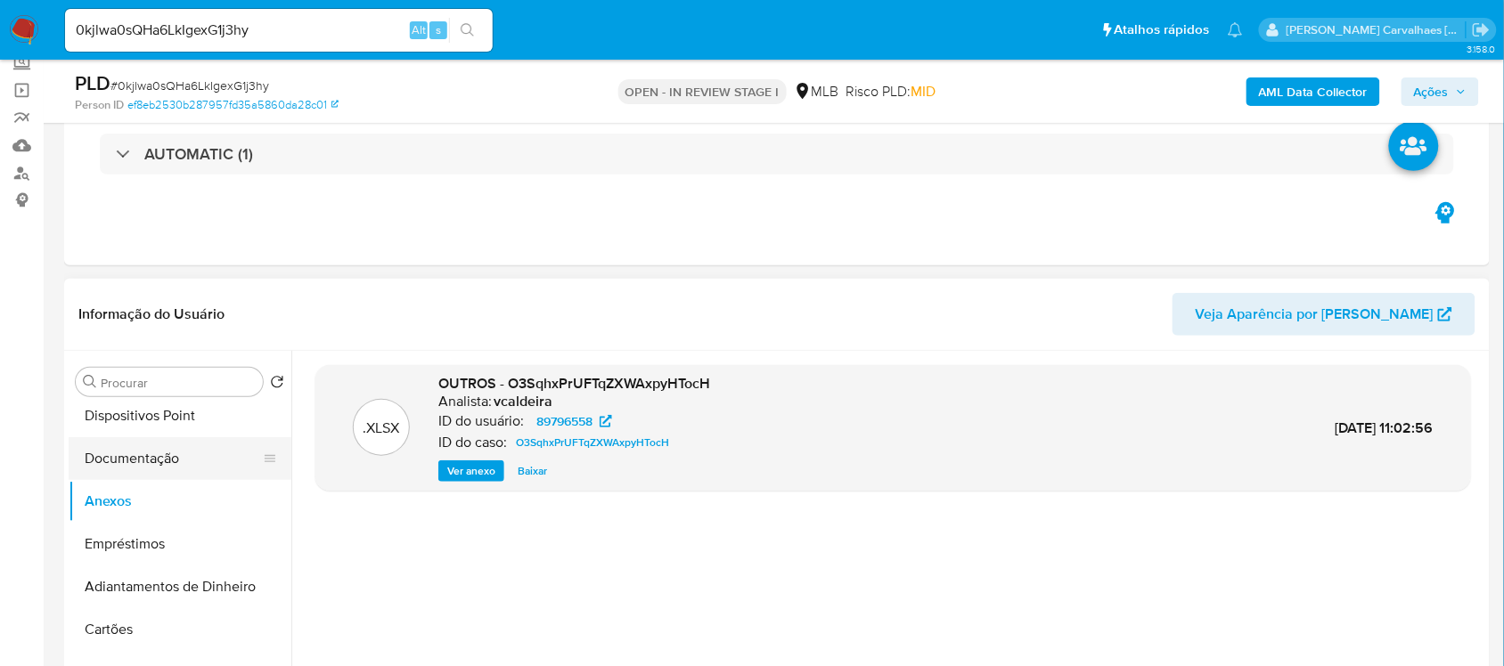
click at [152, 461] on button "Documentação" at bounding box center [173, 458] width 208 height 43
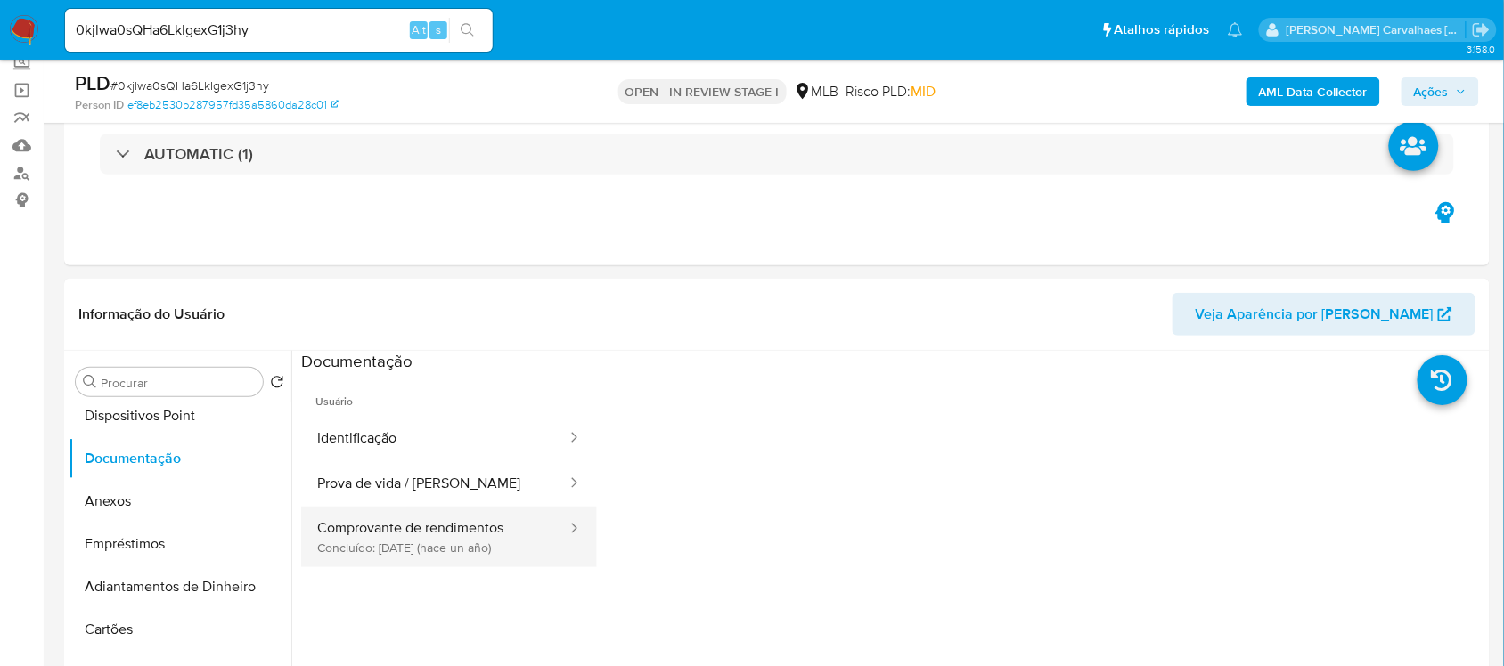
click at [430, 542] on button "Comprovante de rendimentos Concluído: [DATE] (hace un año)" at bounding box center [434, 537] width 267 height 61
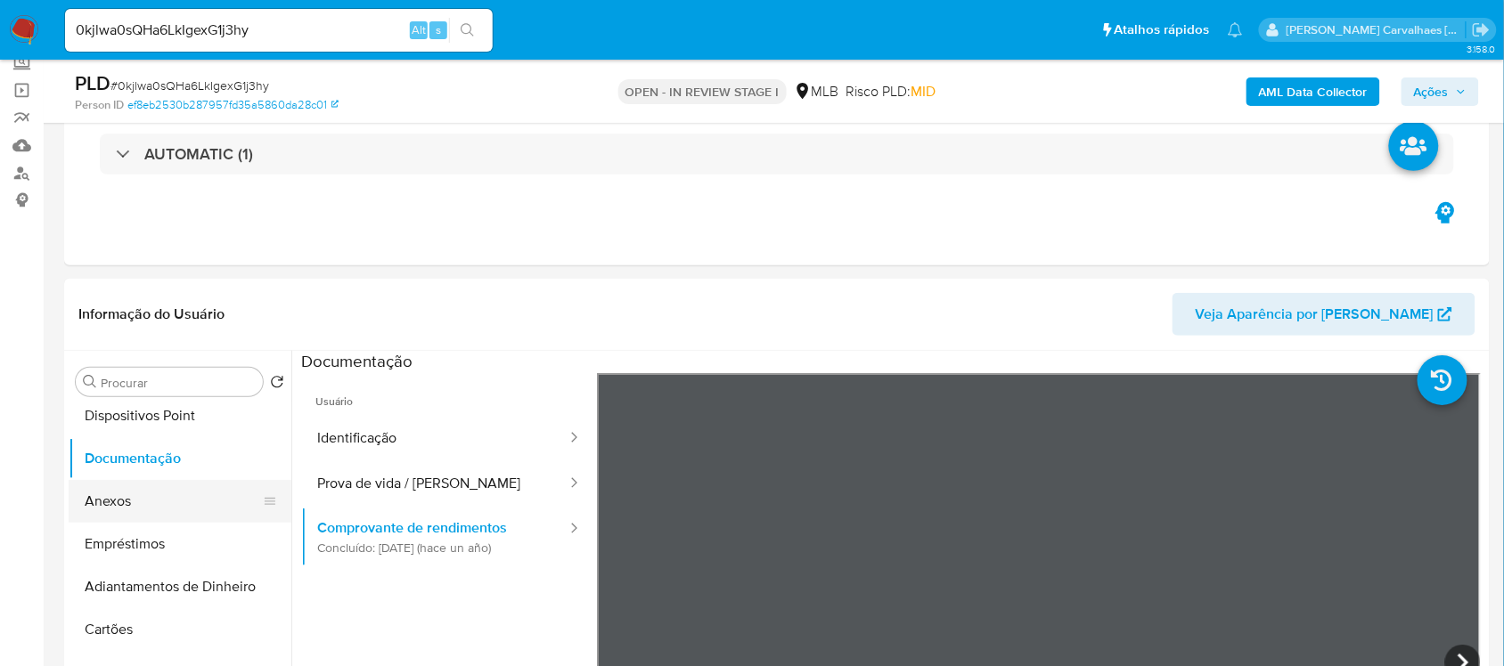
click at [151, 494] on button "Anexos" at bounding box center [173, 501] width 208 height 43
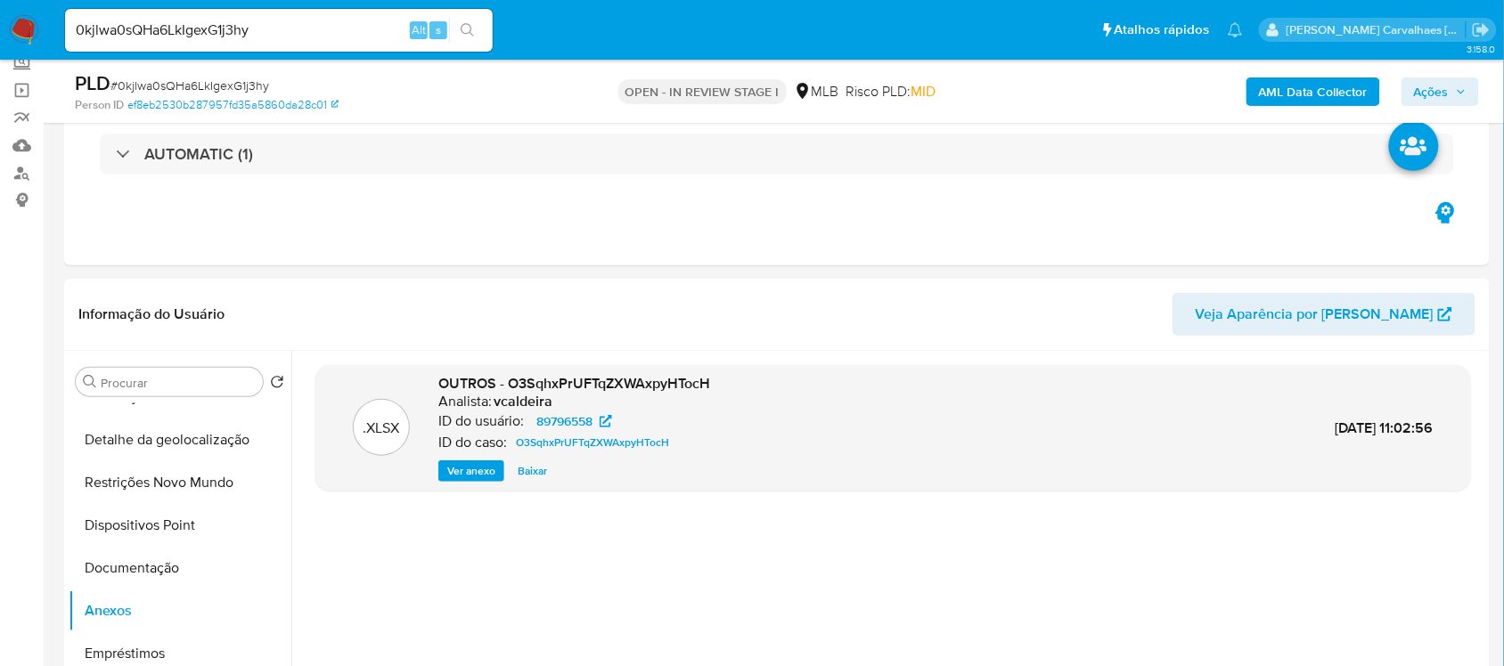
scroll to position [111, 0]
click at [162, 573] on button "Documentação" at bounding box center [173, 570] width 208 height 43
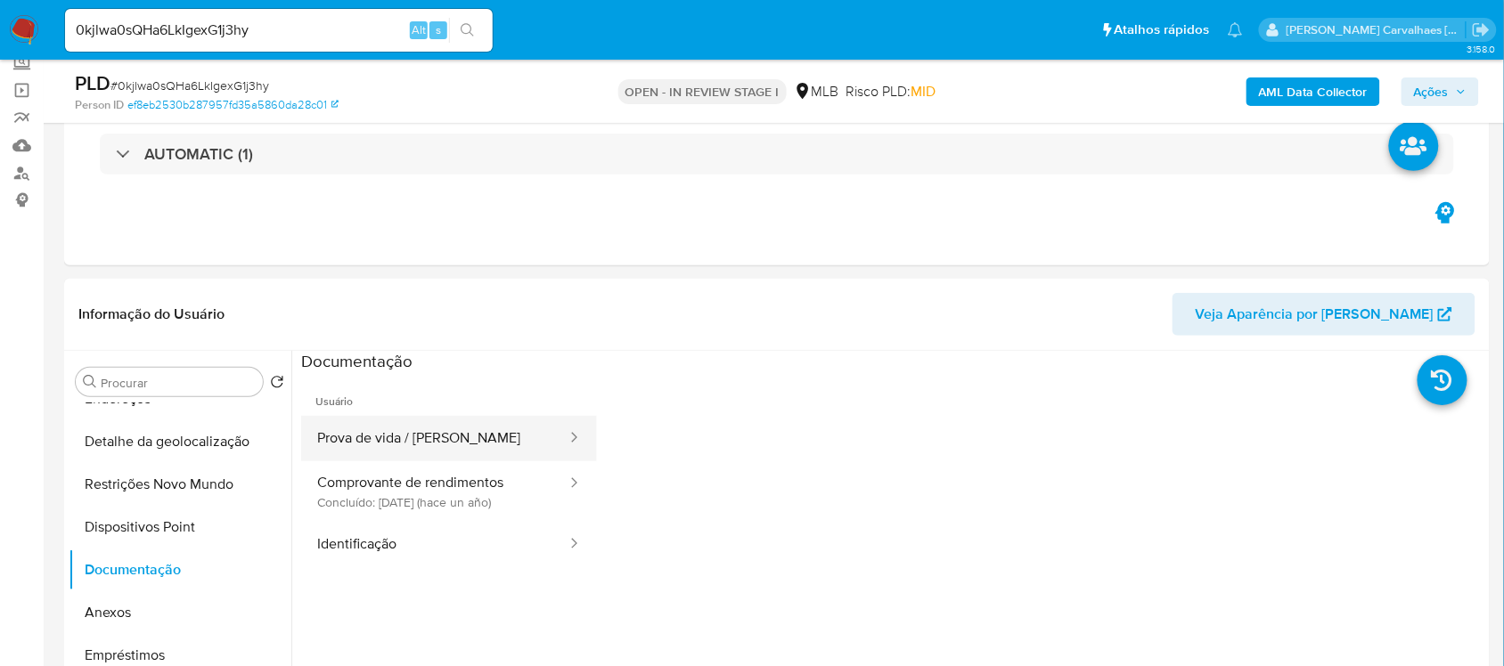
click at [464, 445] on button "Prova de vida / [PERSON_NAME]" at bounding box center [434, 438] width 267 height 45
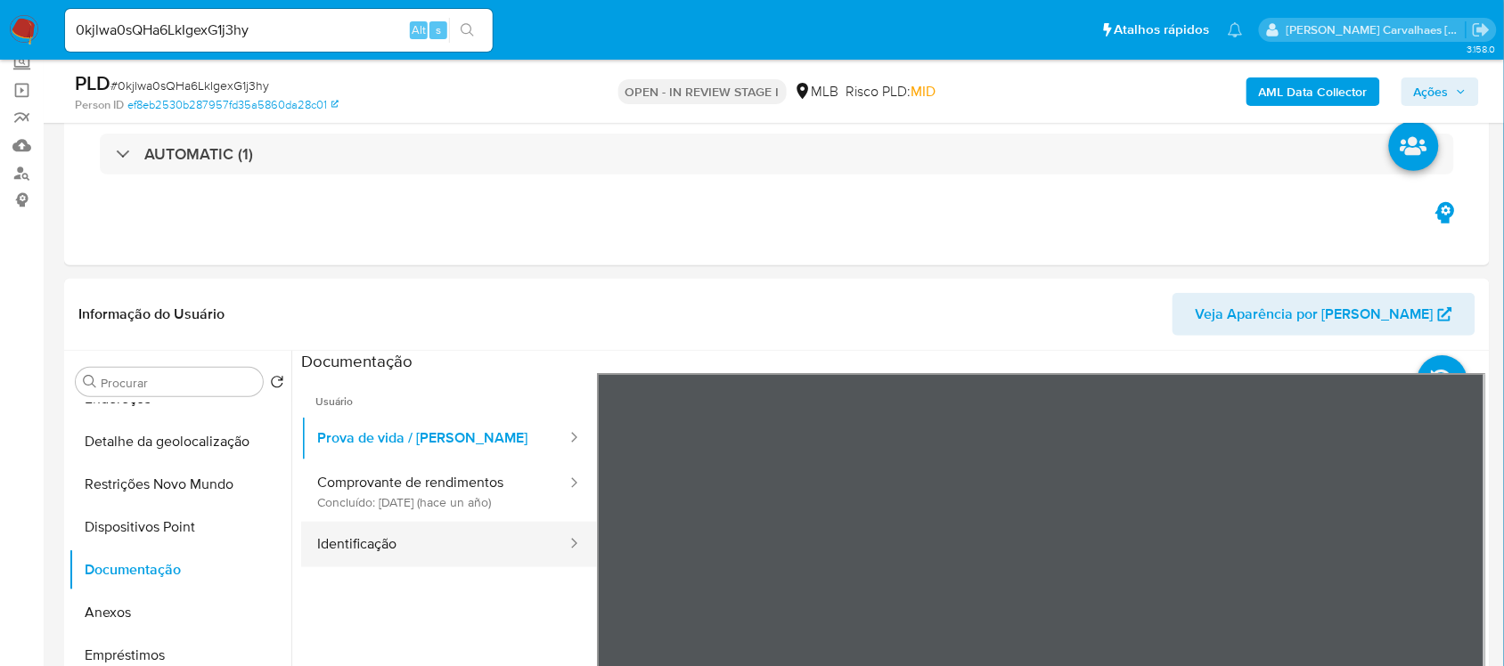
click at [405, 544] on button "Identificação" at bounding box center [434, 544] width 267 height 45
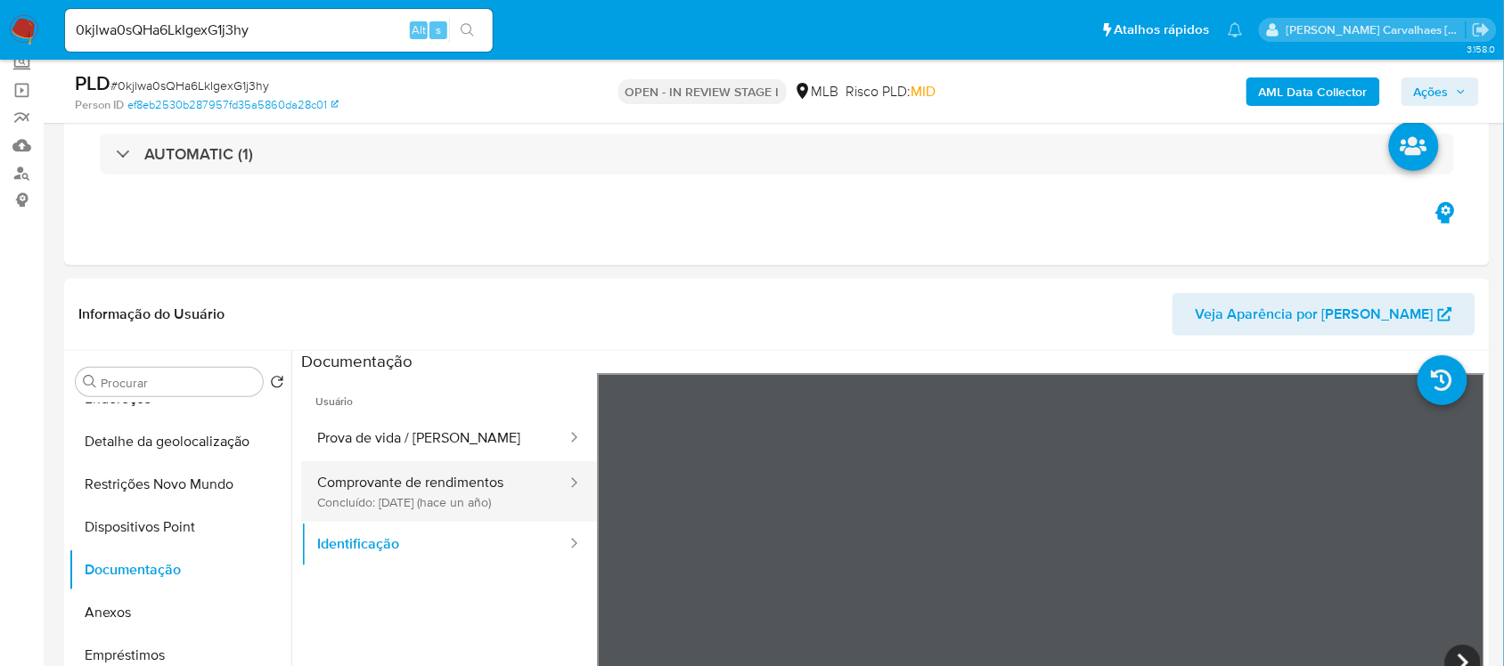
click at [445, 496] on button "Comprovante de rendimentos Concluído: [DATE] (hace un año)" at bounding box center [434, 491] width 267 height 61
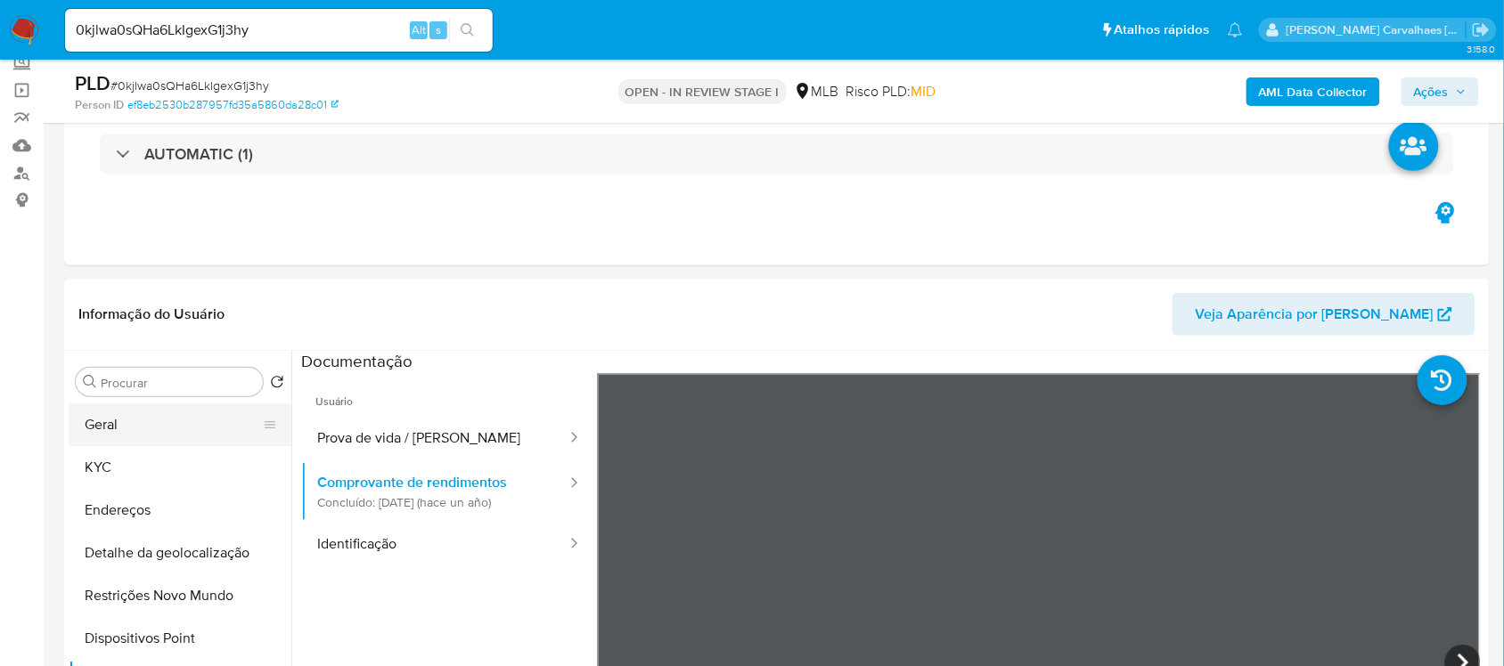
click at [118, 414] on button "Geral" at bounding box center [173, 425] width 208 height 43
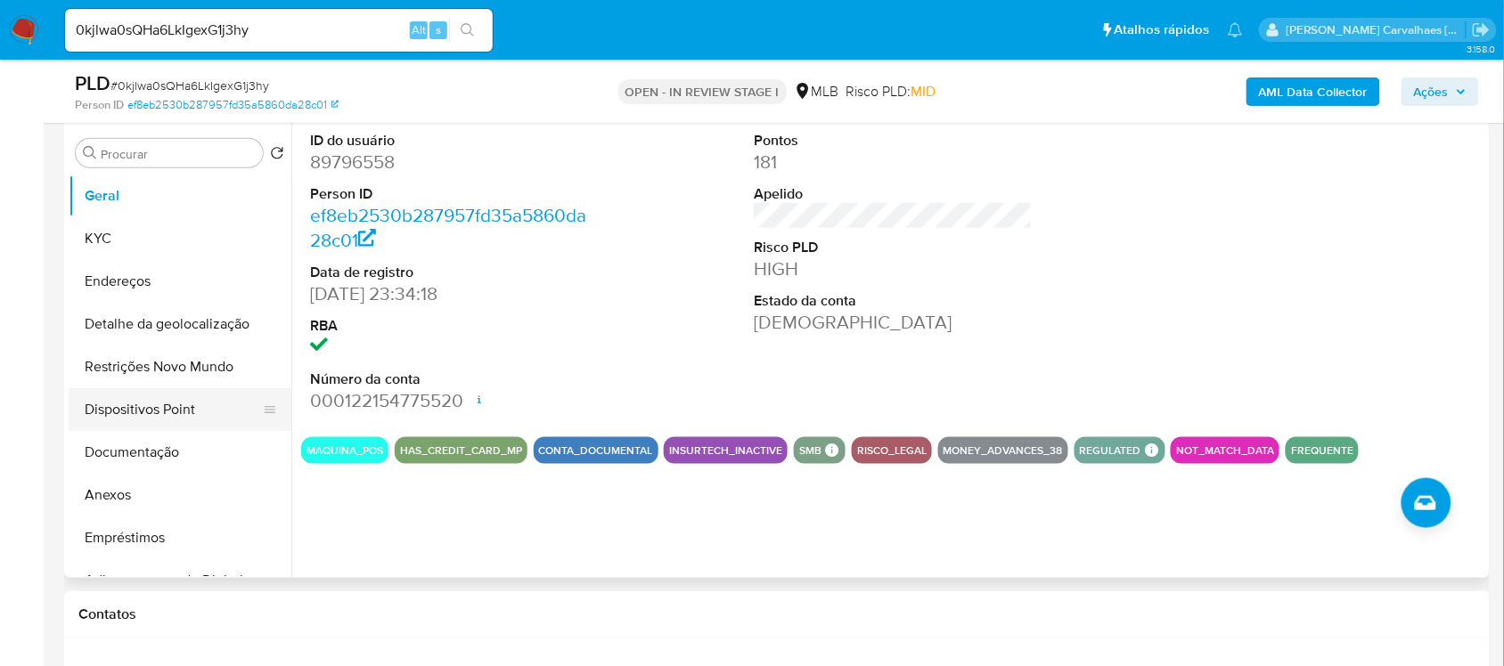
scroll to position [301, 0]
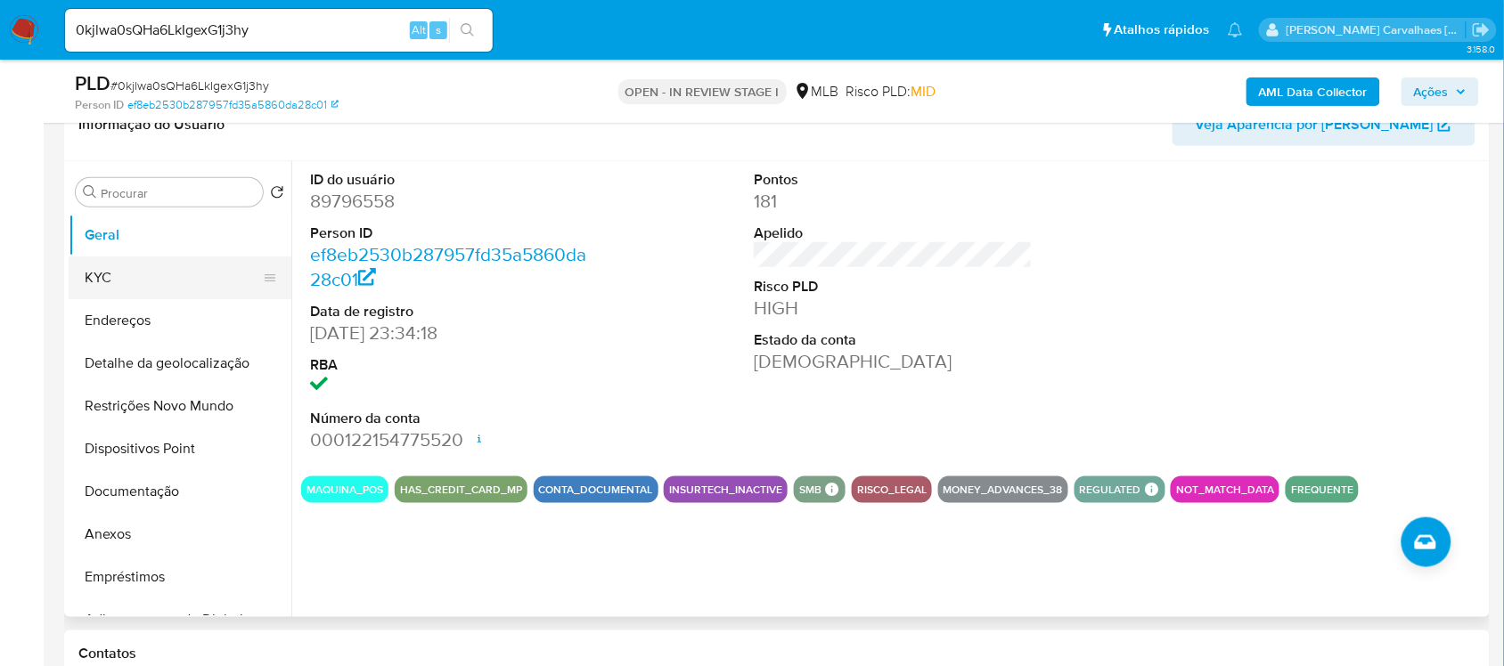
click at [158, 282] on button "KYC" at bounding box center [173, 278] width 208 height 43
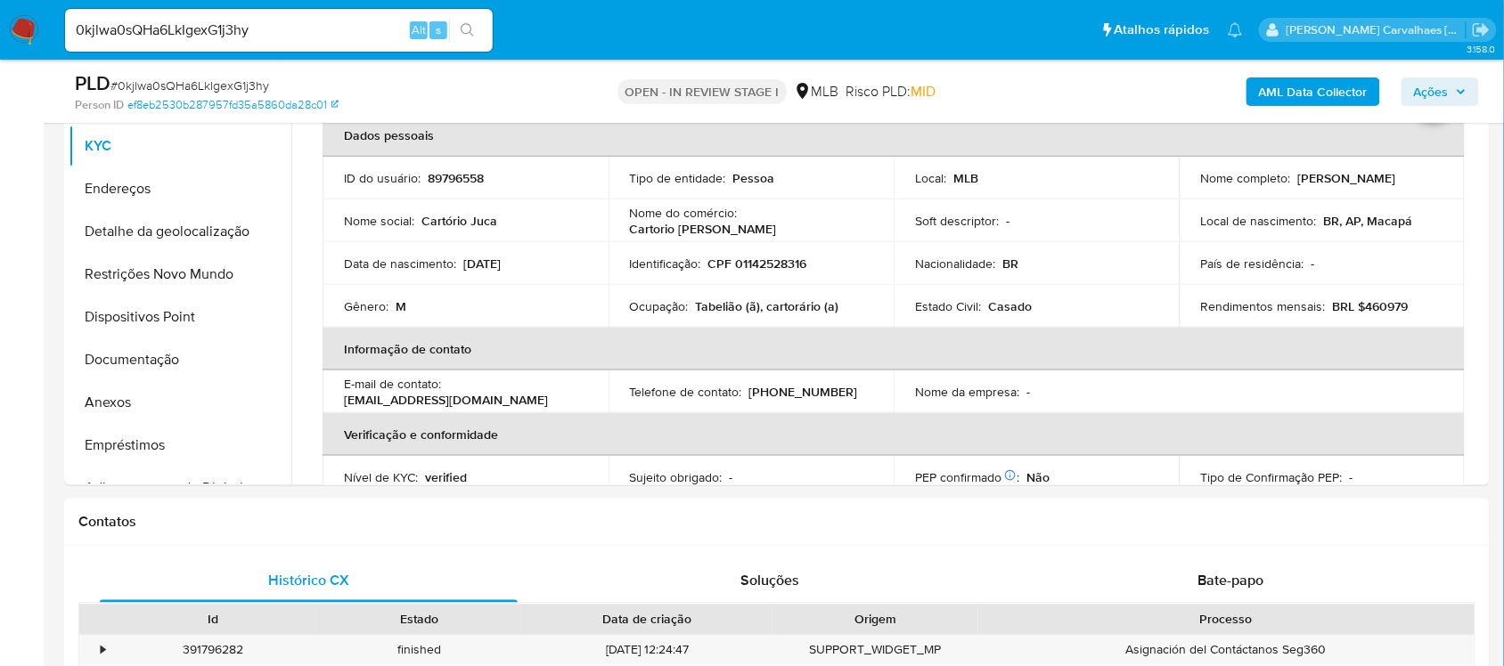
scroll to position [446, 0]
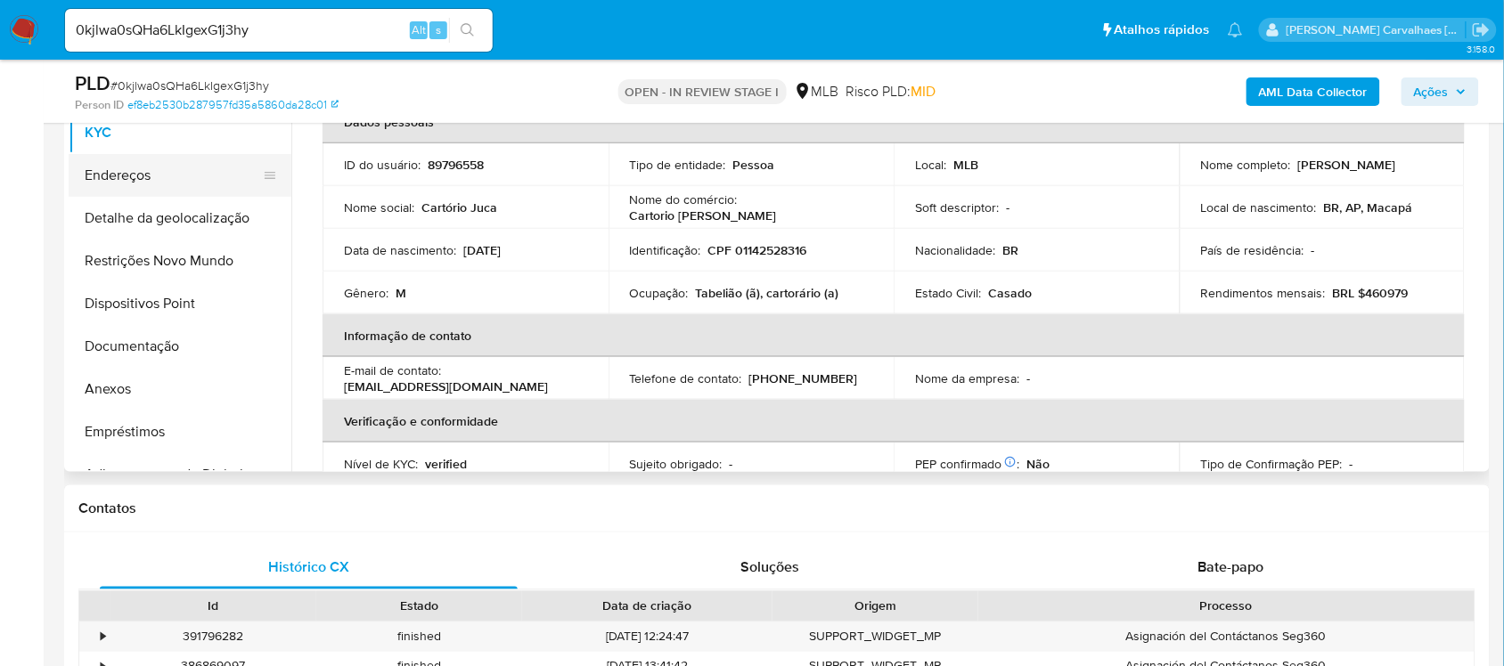
click at [149, 181] on button "Endereços" at bounding box center [173, 175] width 208 height 43
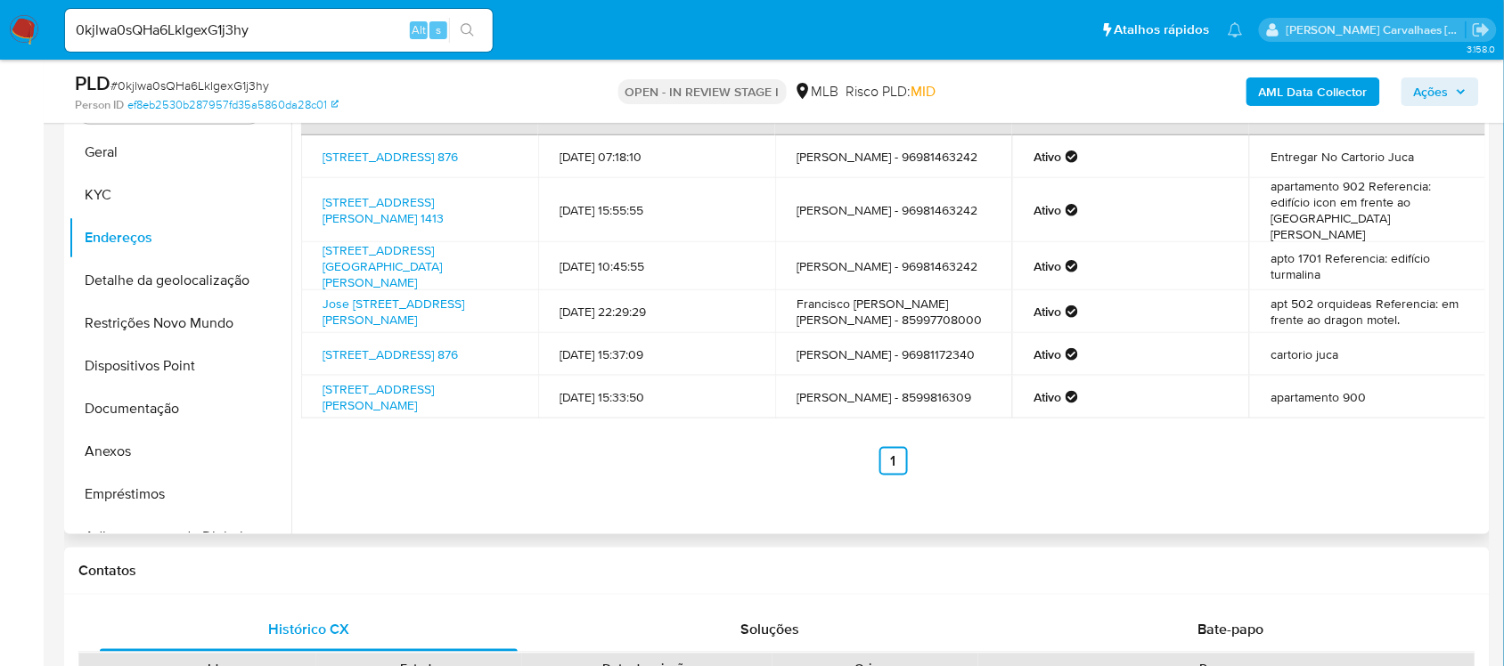
scroll to position [335, 0]
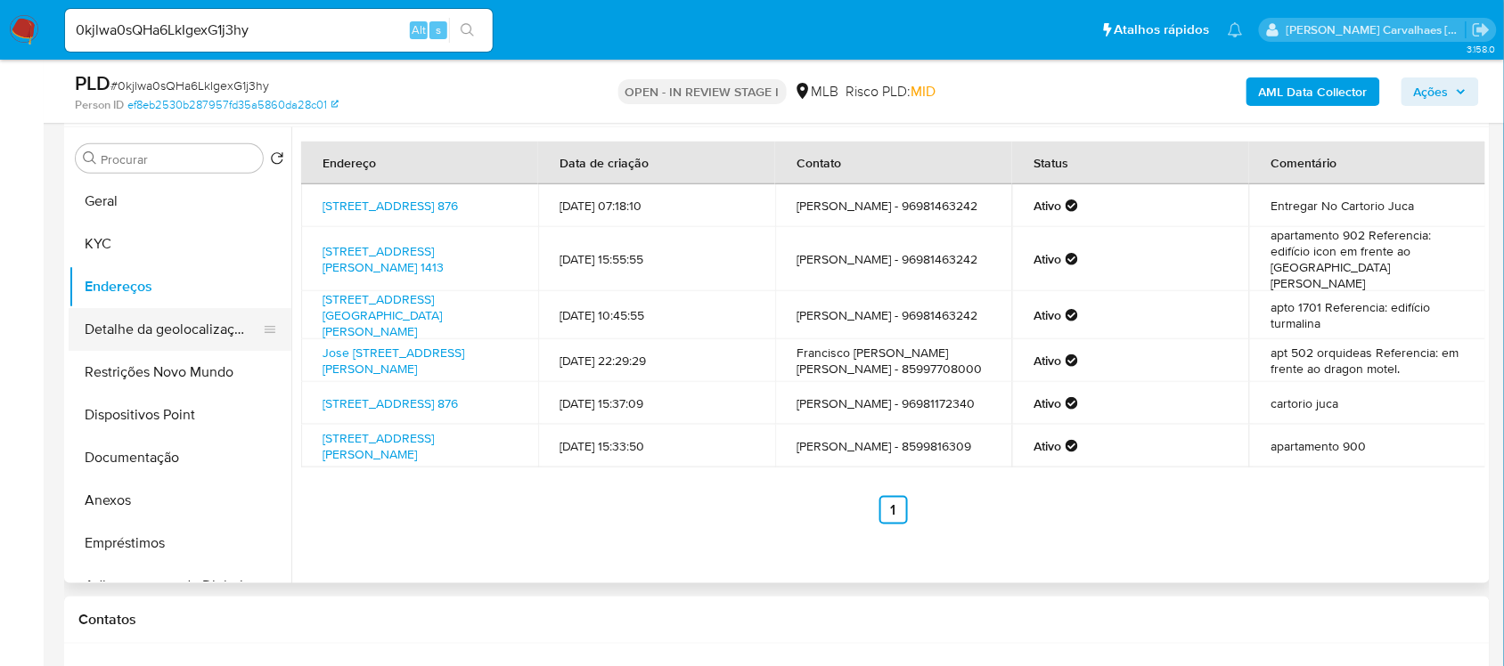
click at [127, 340] on button "Detalhe da geolocalização" at bounding box center [173, 329] width 208 height 43
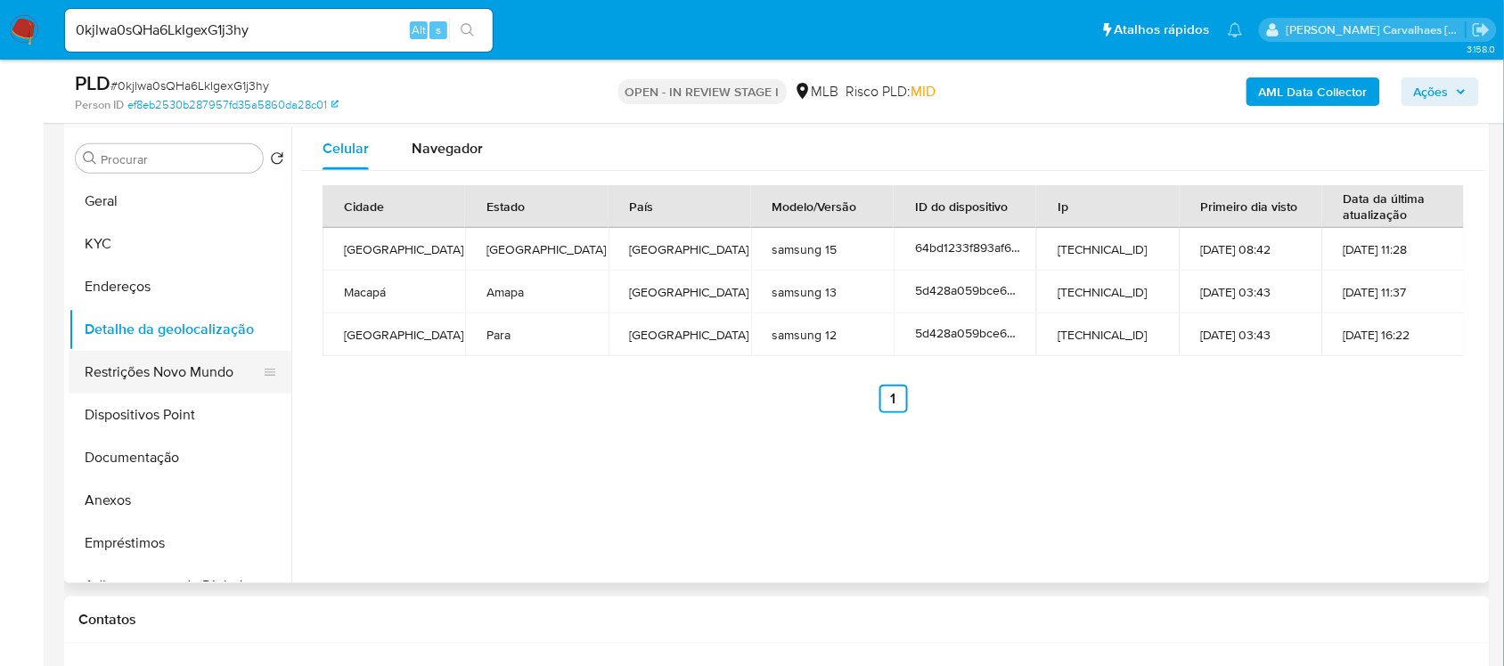
click at [183, 379] on button "Restrições Novo Mundo" at bounding box center [173, 372] width 208 height 43
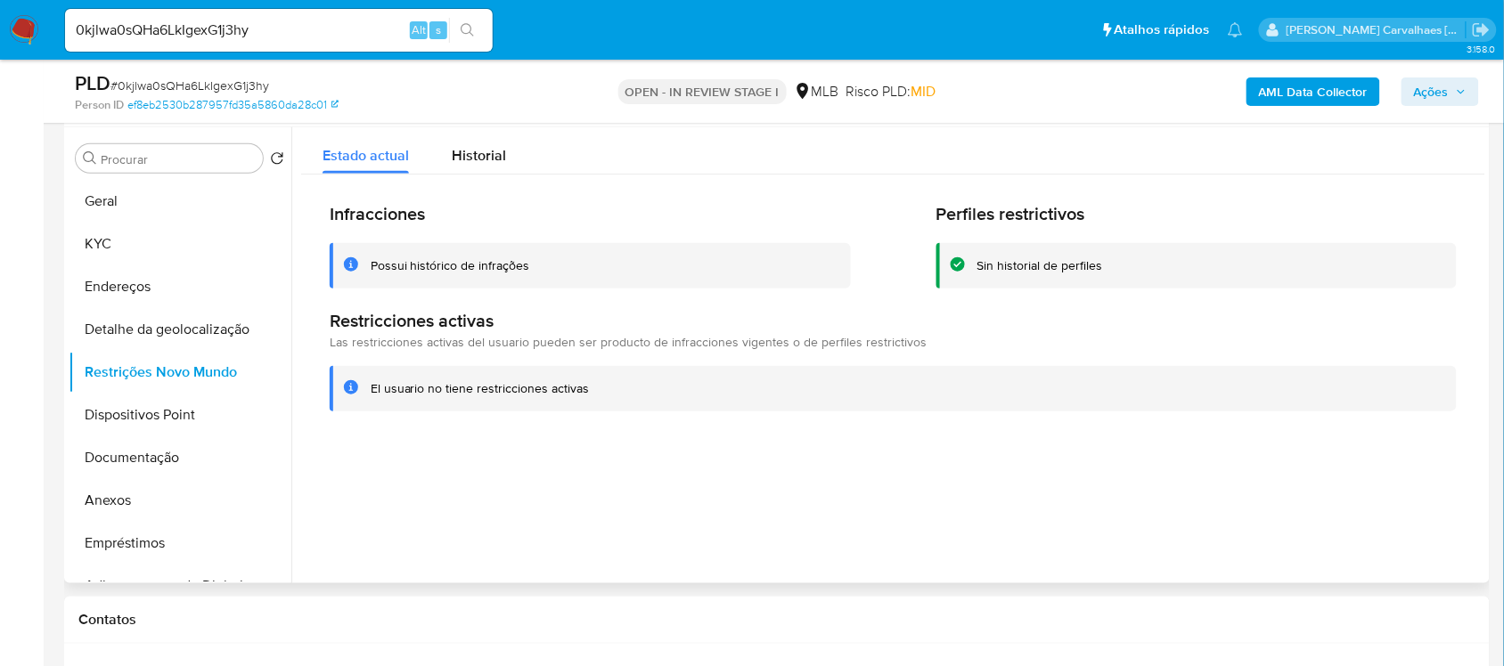
click at [375, 389] on div "El usuario no tiene restricciones activas" at bounding box center [480, 388] width 219 height 17
drag, startPoint x: 371, startPoint y: 389, endPoint x: 590, endPoint y: 395, distance: 218.3
click at [590, 395] on div "El usuario no tiene restricciones activas" at bounding box center [907, 388] width 1072 height 17
click at [122, 428] on button "Dispositivos Point" at bounding box center [173, 415] width 208 height 43
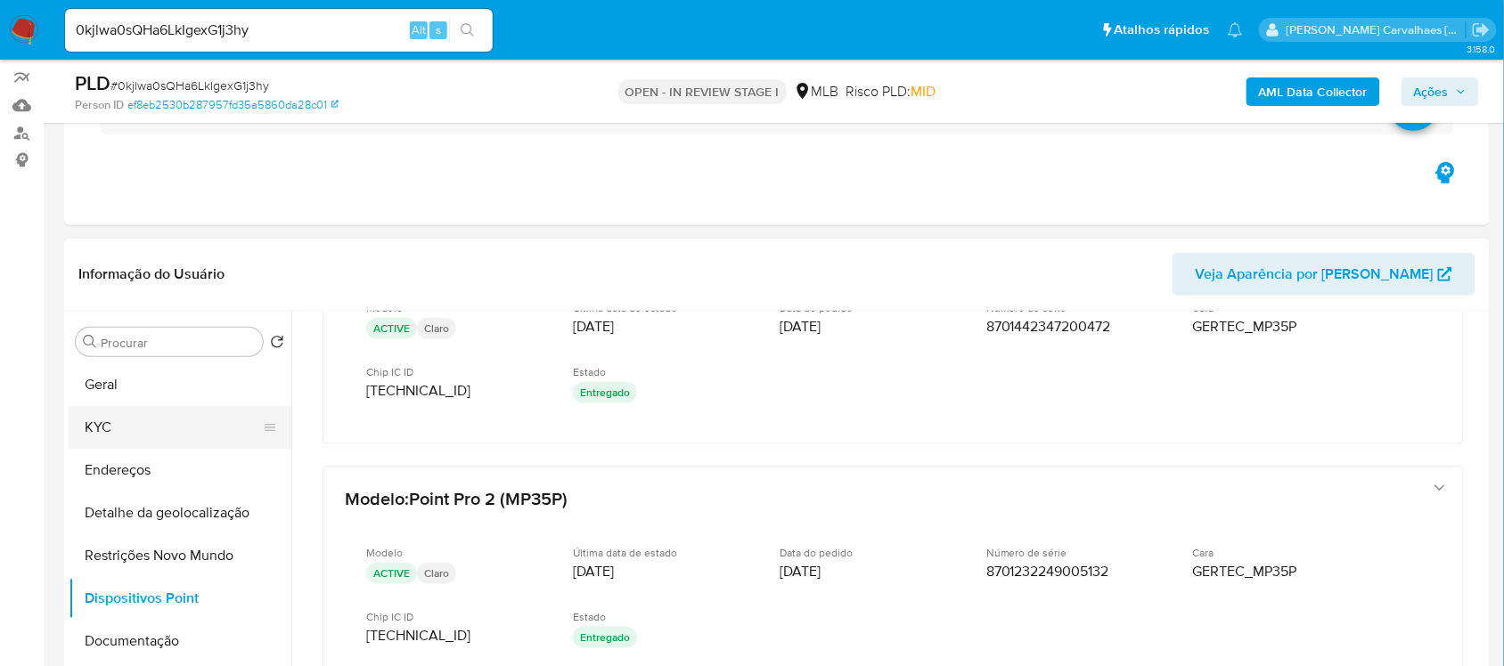
scroll to position [112, 0]
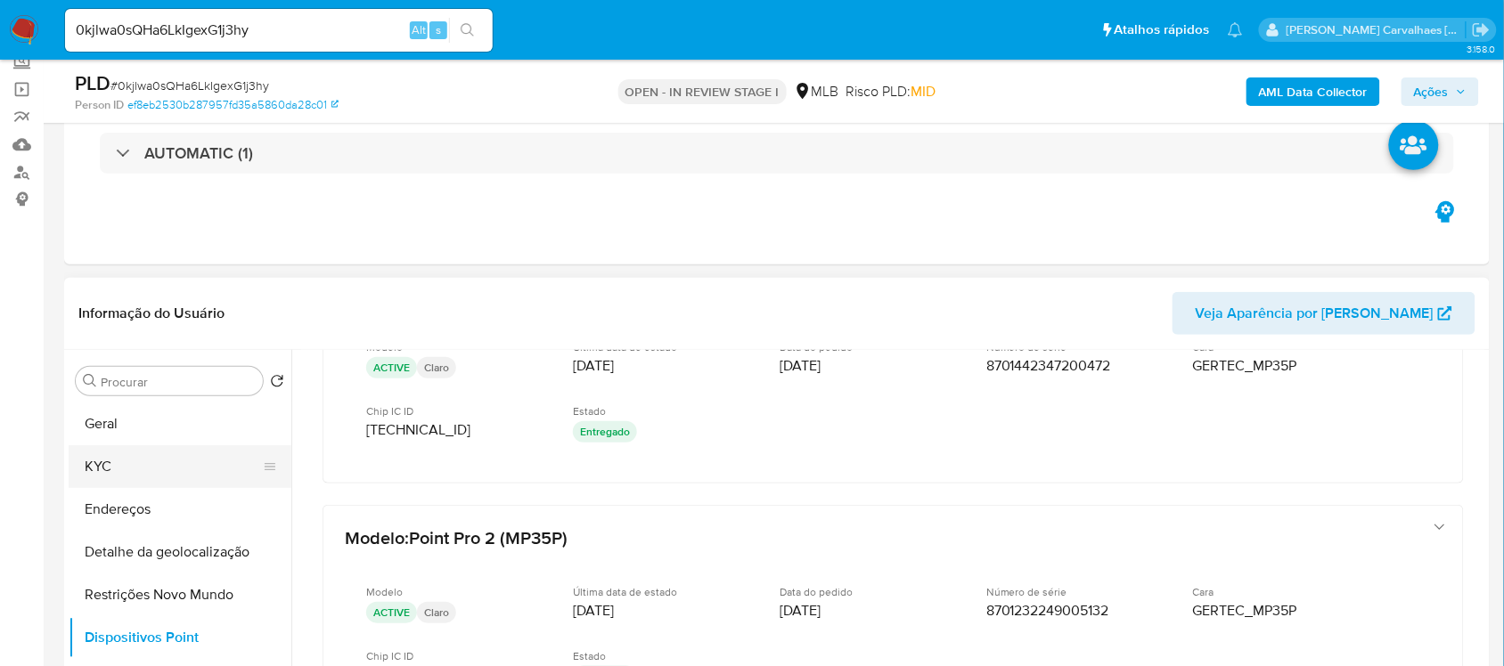
click at [135, 469] on button "KYC" at bounding box center [173, 466] width 208 height 43
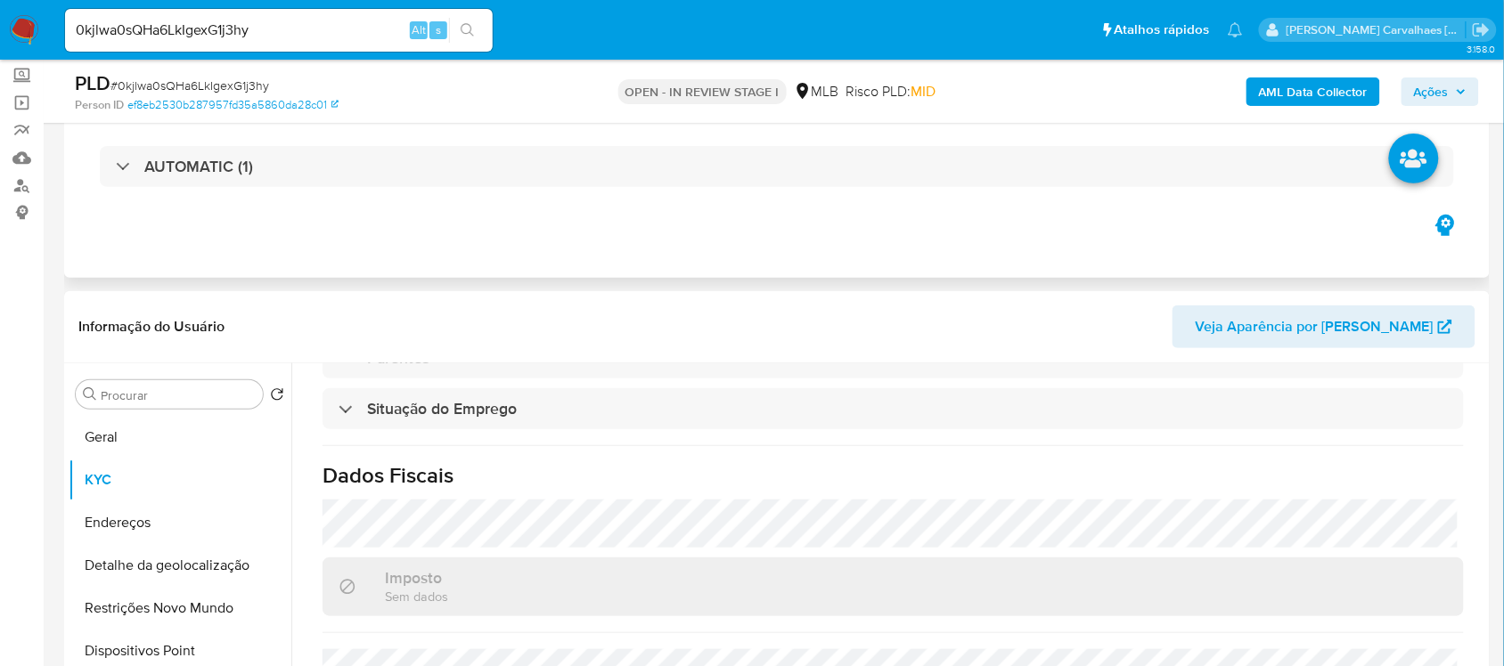
scroll to position [245, 0]
